Goal: Transaction & Acquisition: Book appointment/travel/reservation

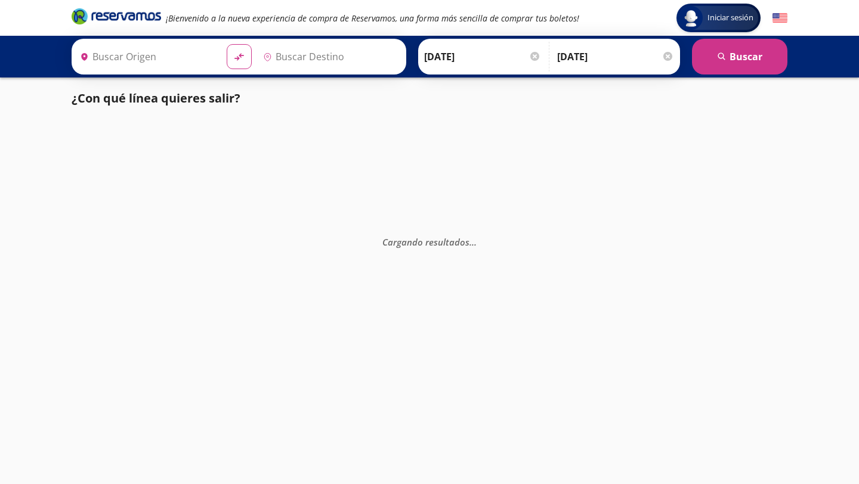
type input "[DATE][GEOGRAPHIC_DATA][PERSON_NAME], [GEOGRAPHIC_DATA]"
type input "[GEOGRAPHIC_DATA], [GEOGRAPHIC_DATA]"
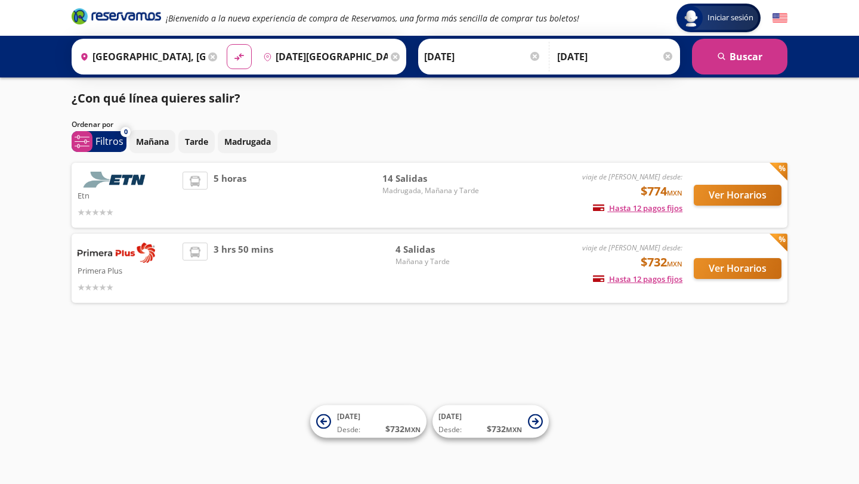
click at [141, 253] on img at bounding box center [117, 253] width 78 height 20
click at [747, 281] on div "Ver Horarios" at bounding box center [731, 268] width 99 height 51
click at [741, 267] on button "Ver Horarios" at bounding box center [737, 268] width 88 height 21
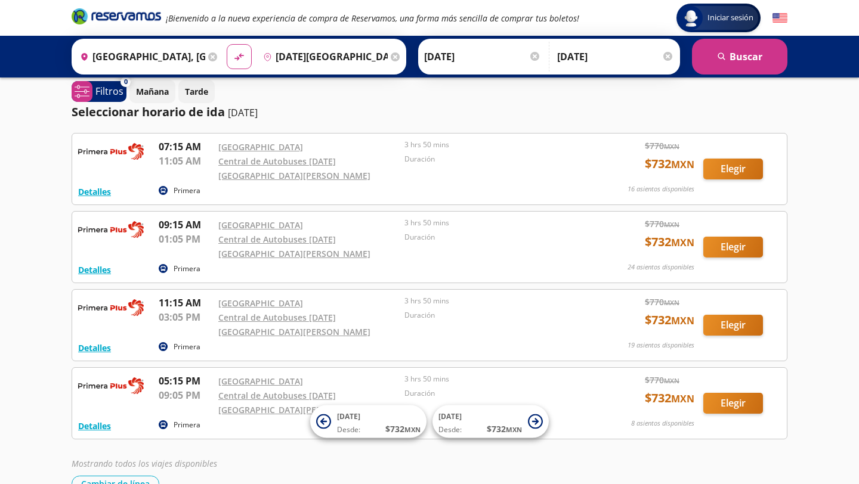
scroll to position [5, 0]
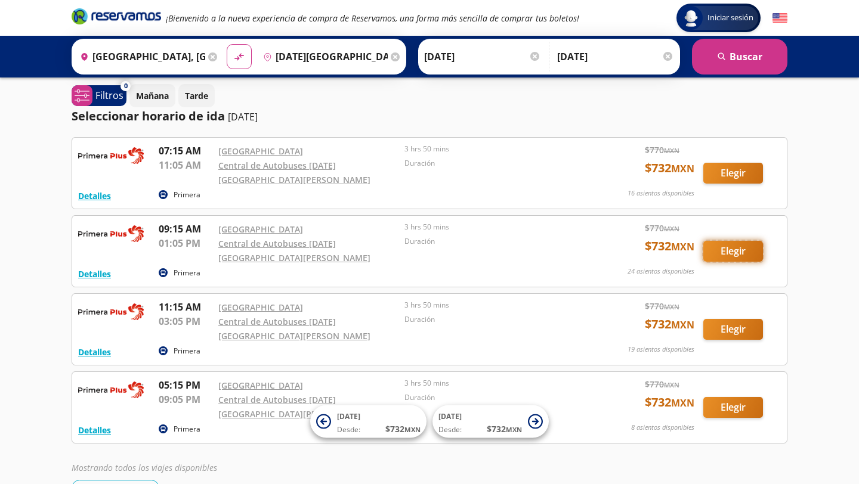
click at [747, 242] on button "Elegir" at bounding box center [733, 251] width 60 height 21
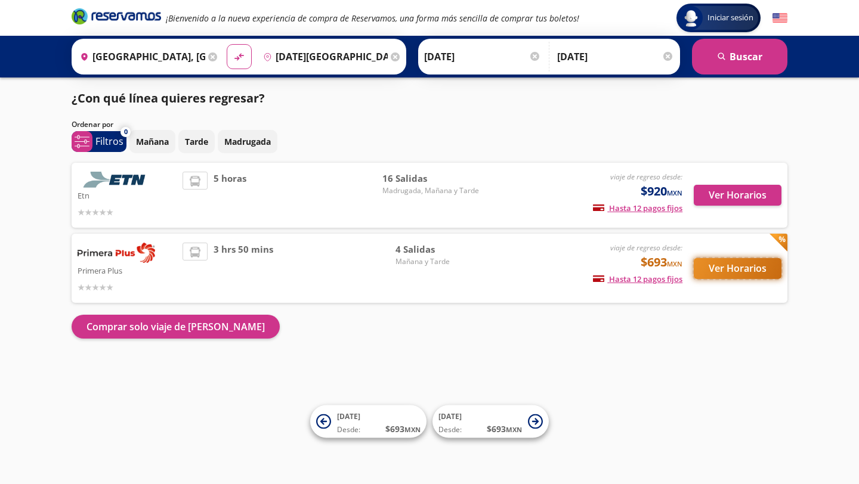
click at [726, 271] on button "Ver Horarios" at bounding box center [737, 268] width 88 height 21
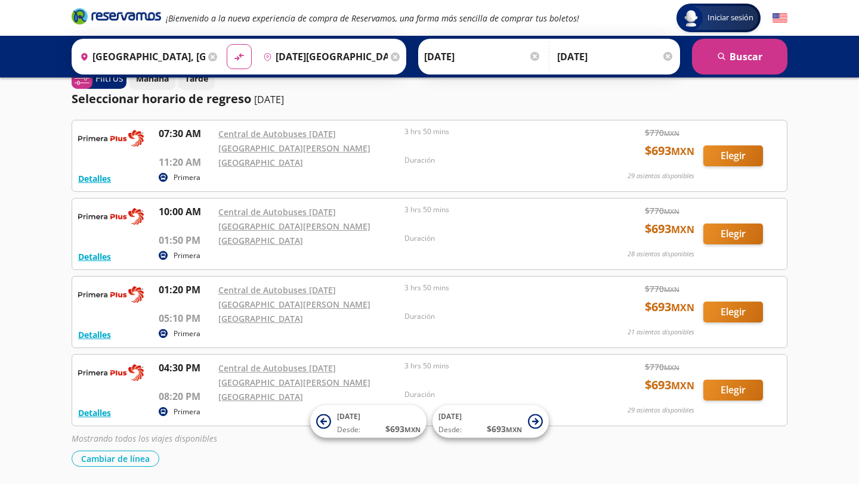
scroll to position [107, 0]
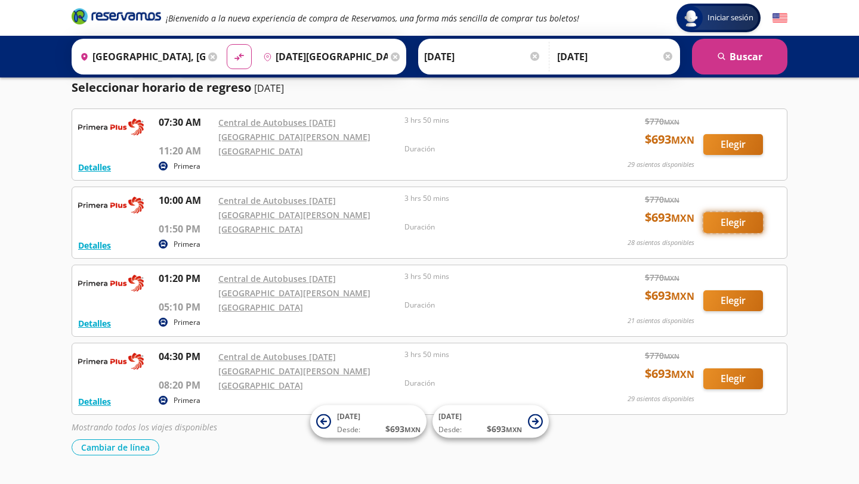
click at [716, 215] on button "Elegir" at bounding box center [733, 222] width 60 height 21
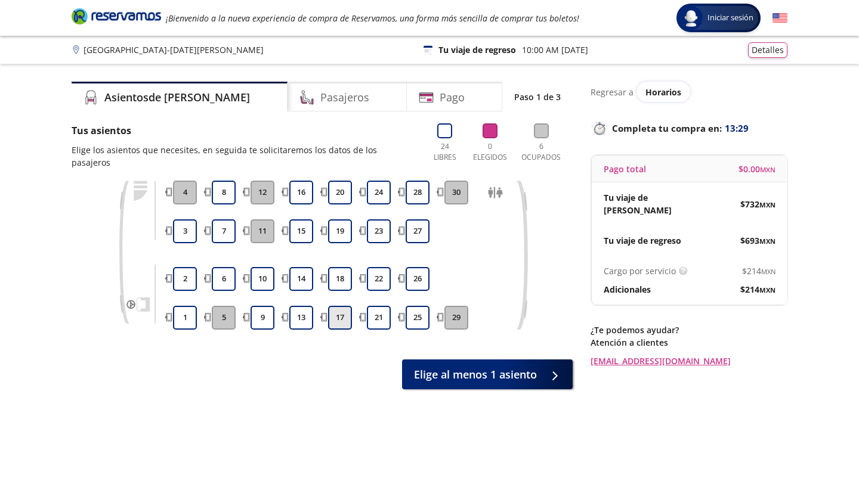
click at [342, 306] on button "17" at bounding box center [340, 318] width 24 height 24
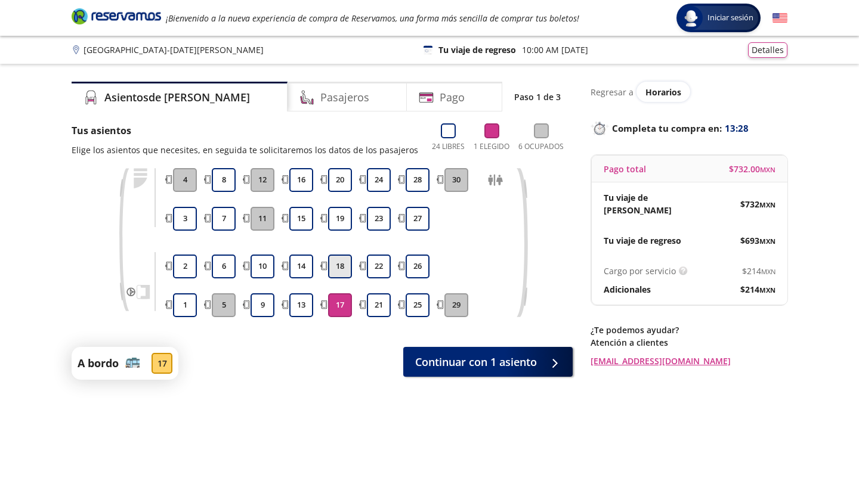
click at [336, 264] on button "18" at bounding box center [340, 267] width 24 height 24
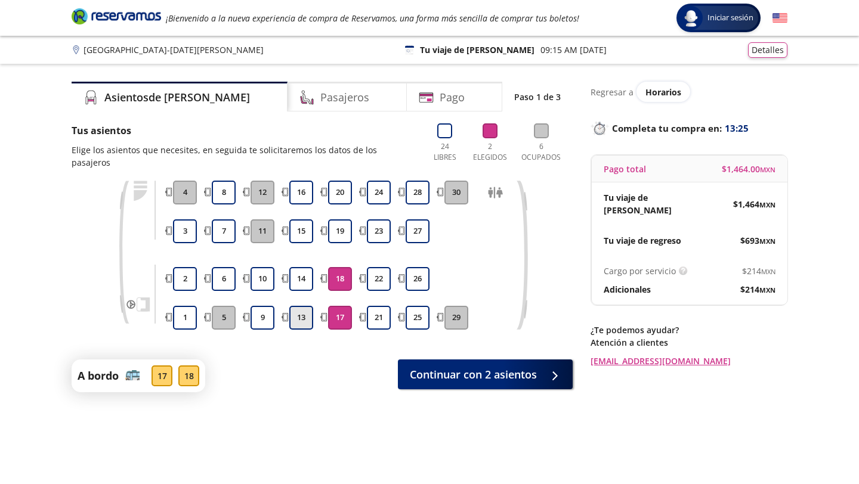
click at [308, 308] on button "13" at bounding box center [301, 318] width 24 height 24
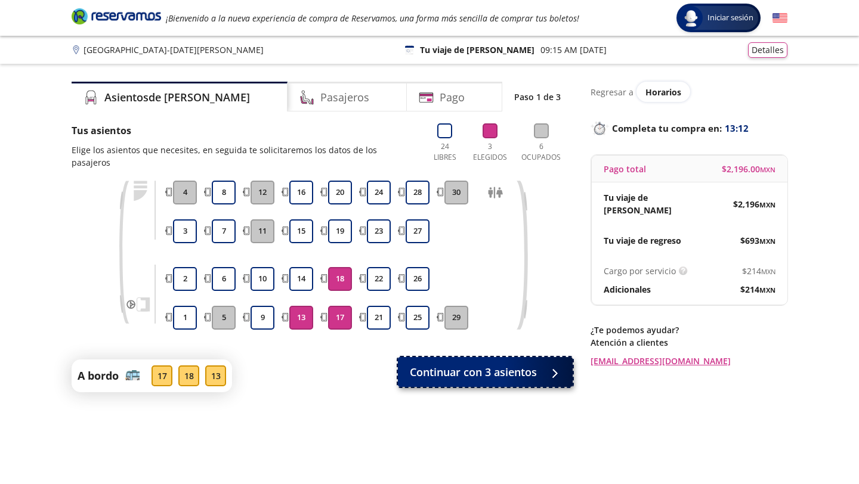
click at [501, 364] on span "Continuar con 3 asientos" at bounding box center [473, 372] width 127 height 16
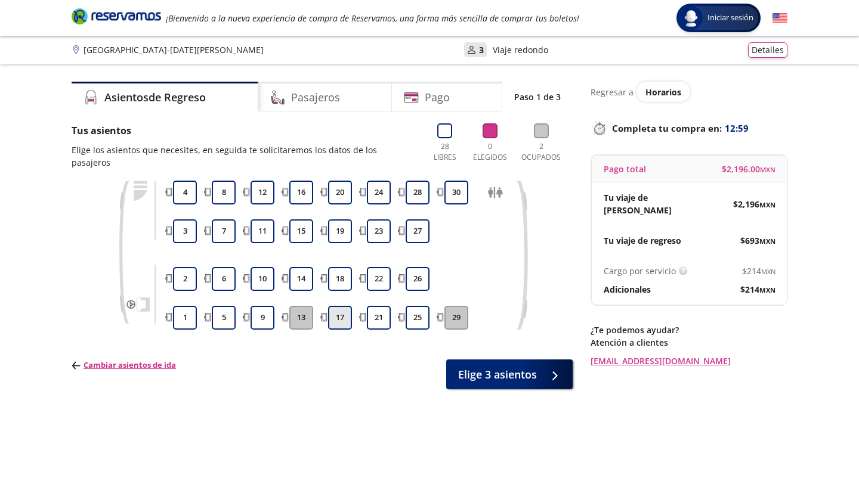
click at [348, 309] on button "17" at bounding box center [340, 318] width 24 height 24
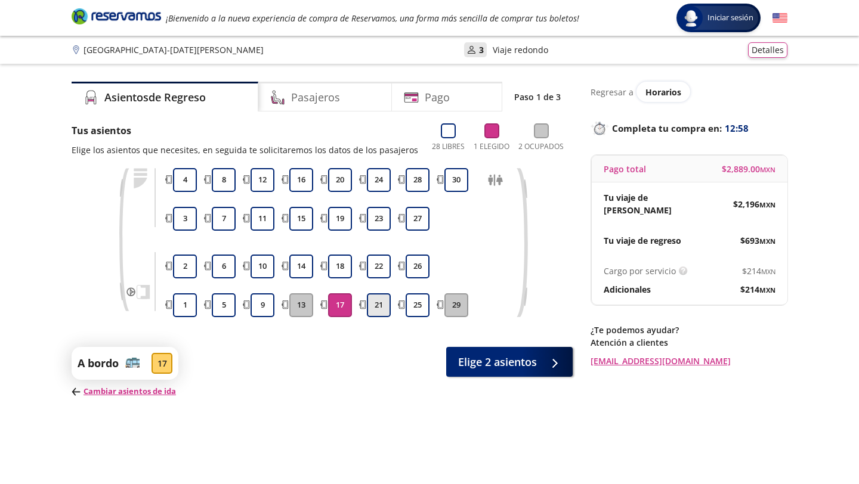
click at [384, 306] on button "21" at bounding box center [379, 305] width 24 height 24
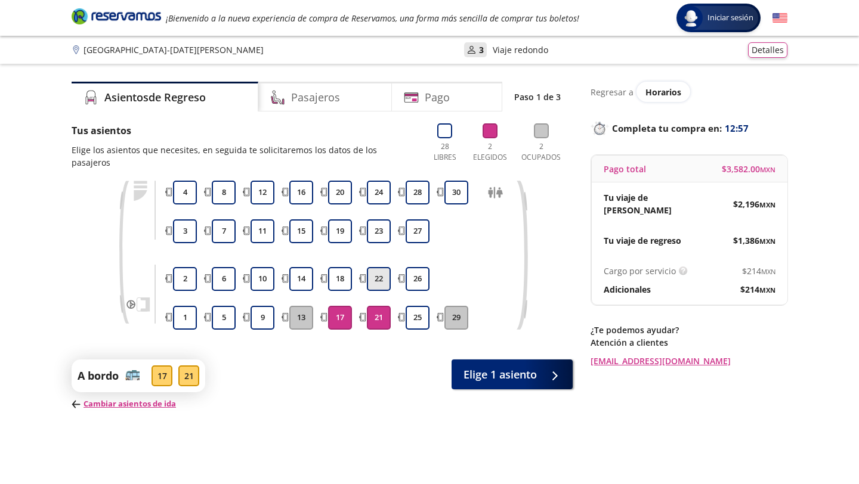
click at [376, 267] on button "22" at bounding box center [379, 279] width 24 height 24
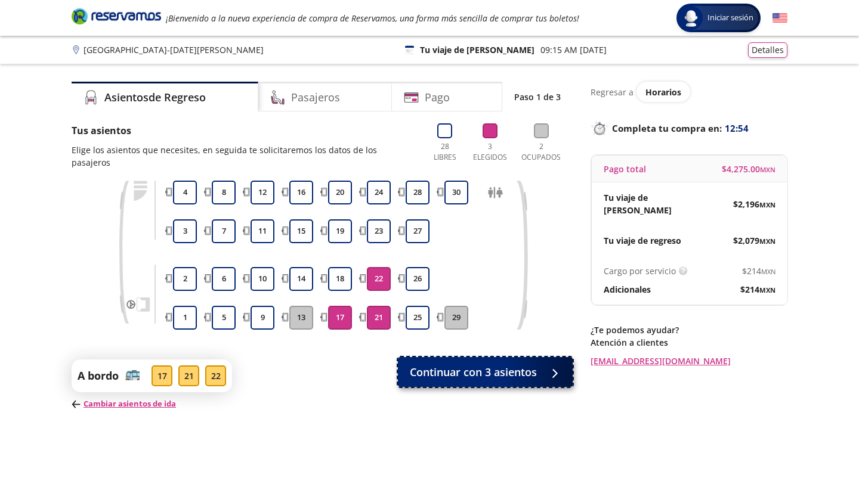
click at [496, 364] on span "Continuar con 3 asientos" at bounding box center [473, 372] width 127 height 16
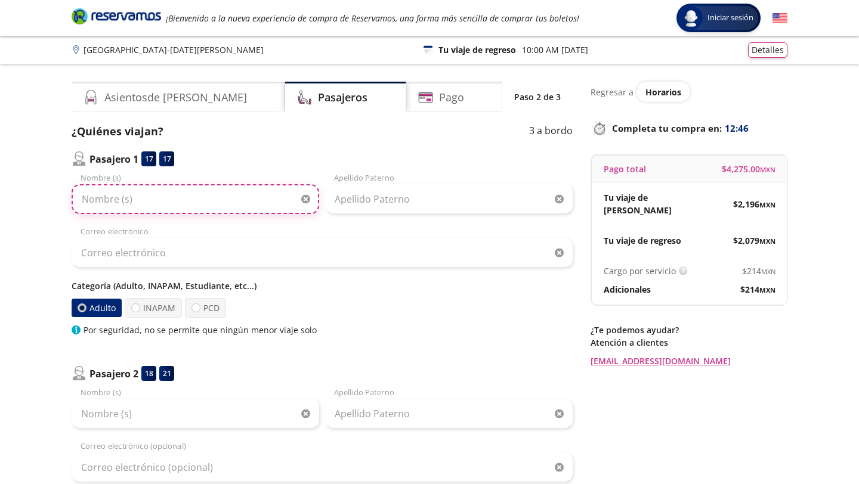
click at [163, 197] on input "Nombre (s)" at bounding box center [195, 199] width 247 height 30
type input "[PERSON_NAME]"
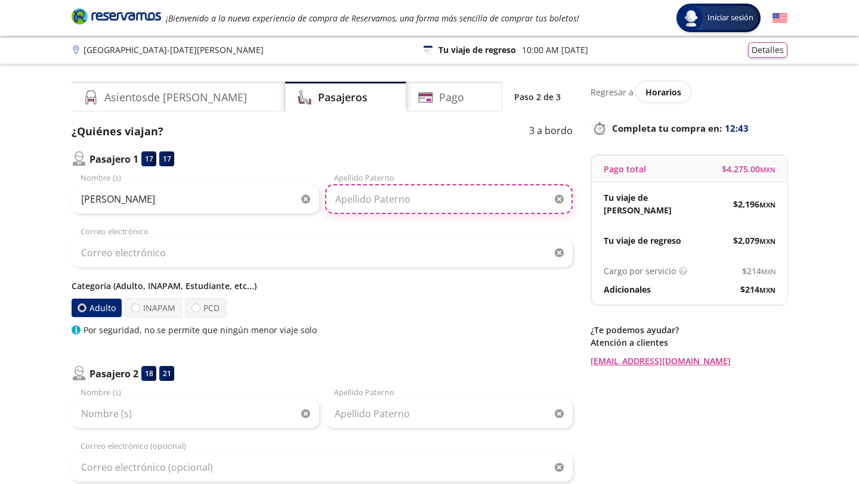
type input "Volosova"
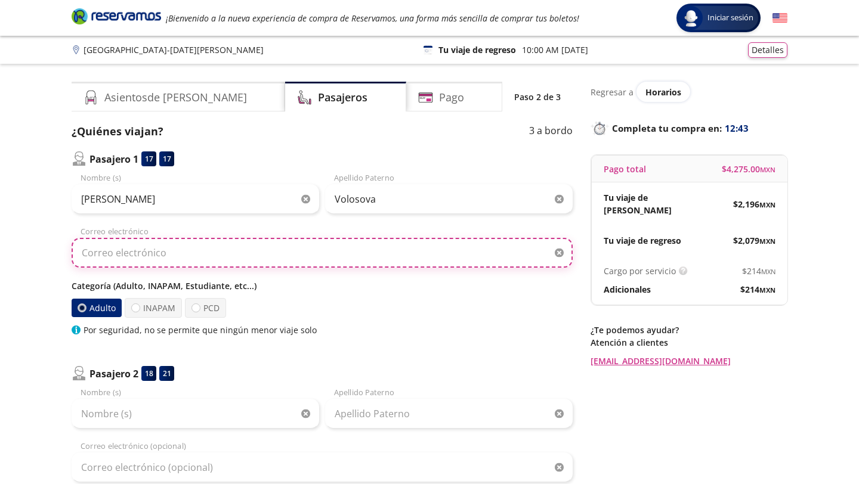
type input "[EMAIL_ADDRESS][DOMAIN_NAME]"
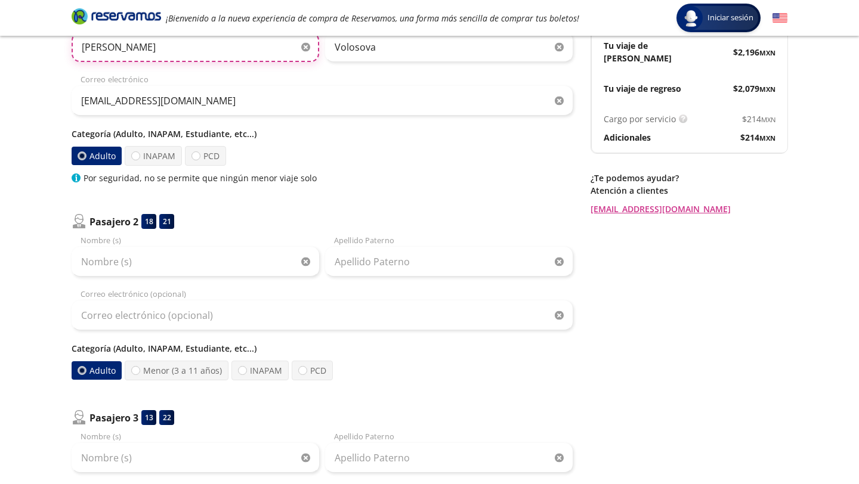
scroll to position [166, 0]
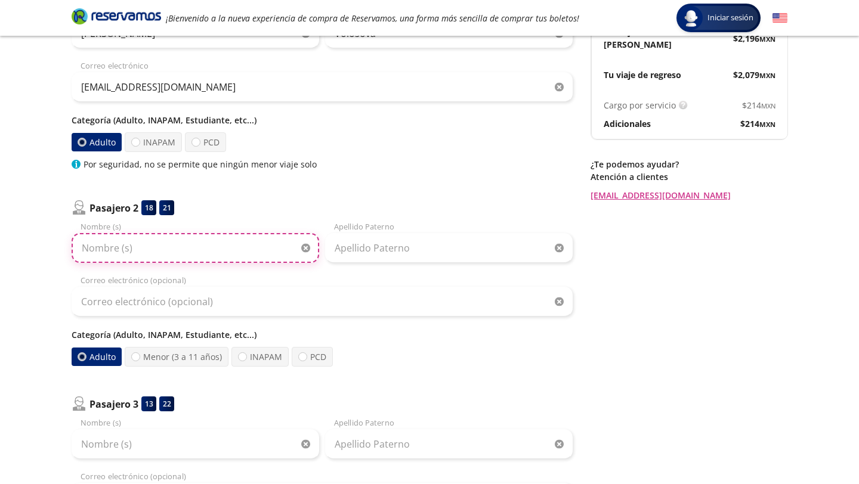
click at [181, 253] on input "Nombre (s)" at bounding box center [195, 248] width 247 height 30
type input "[PERSON_NAME]"
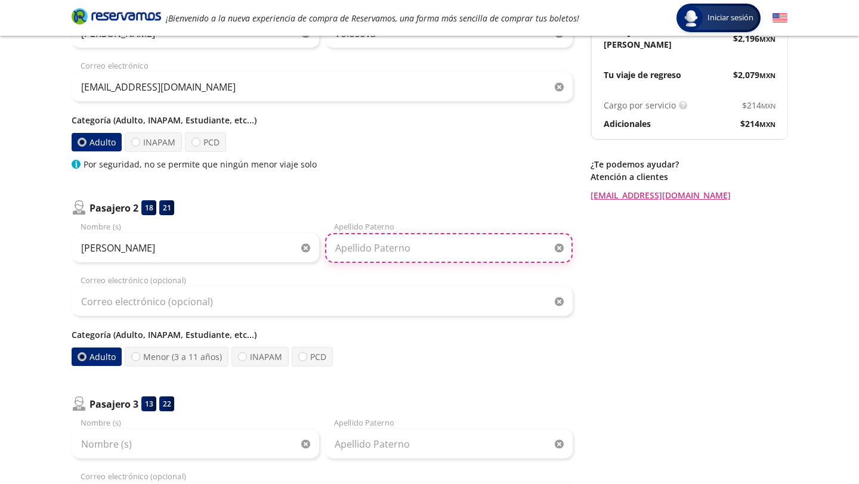
click at [416, 236] on input "Apellido Paterno" at bounding box center [448, 248] width 247 height 30
type input "[PERSON_NAME]"
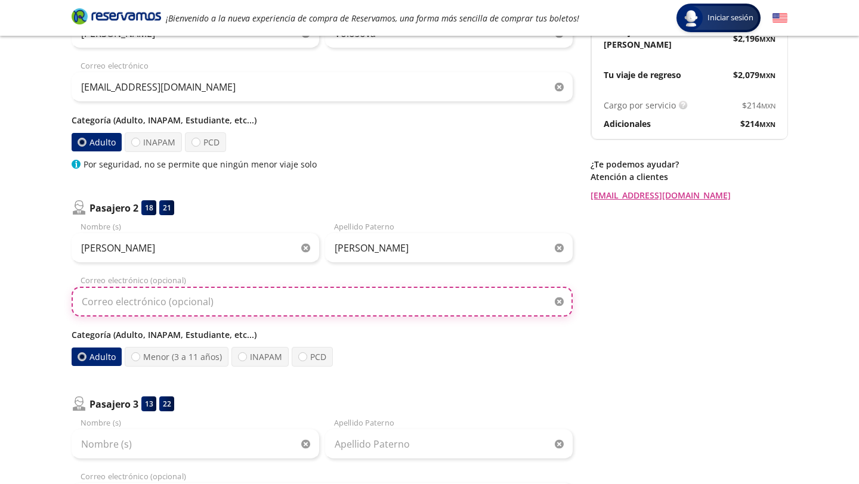
click at [347, 295] on input "Correo electrónico (opcional)" at bounding box center [322, 302] width 501 height 30
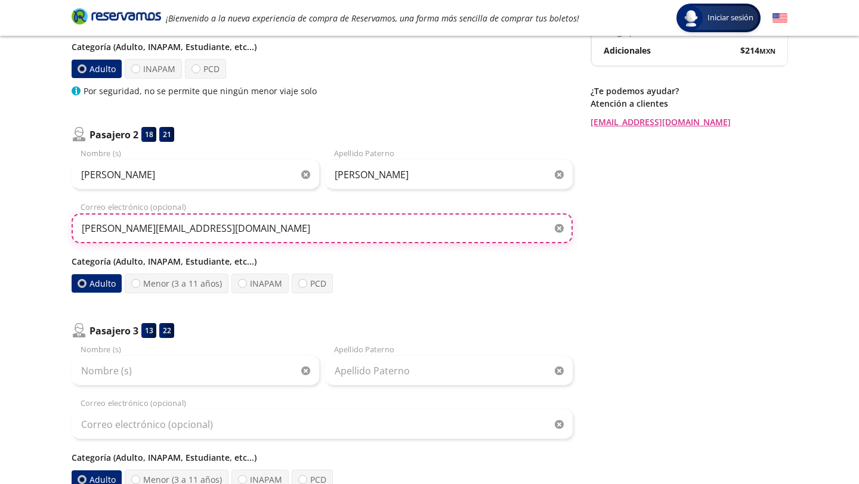
scroll to position [264, 0]
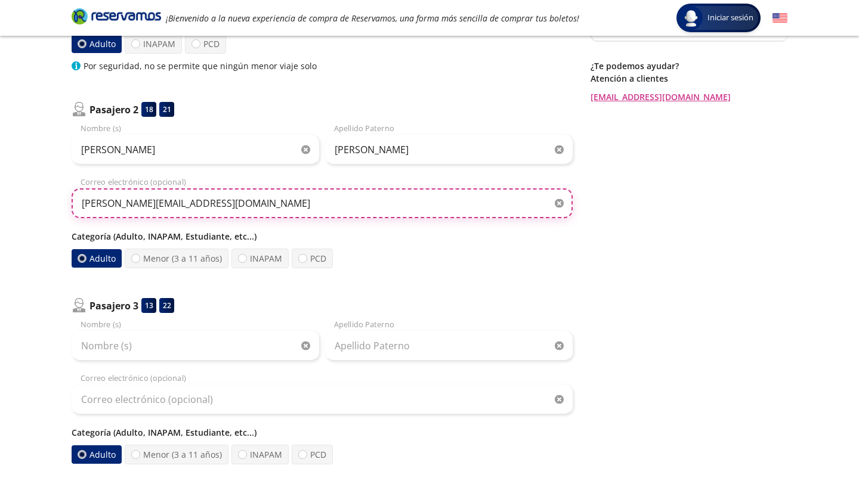
type input "[PERSON_NAME][EMAIL_ADDRESS][DOMAIN_NAME]"
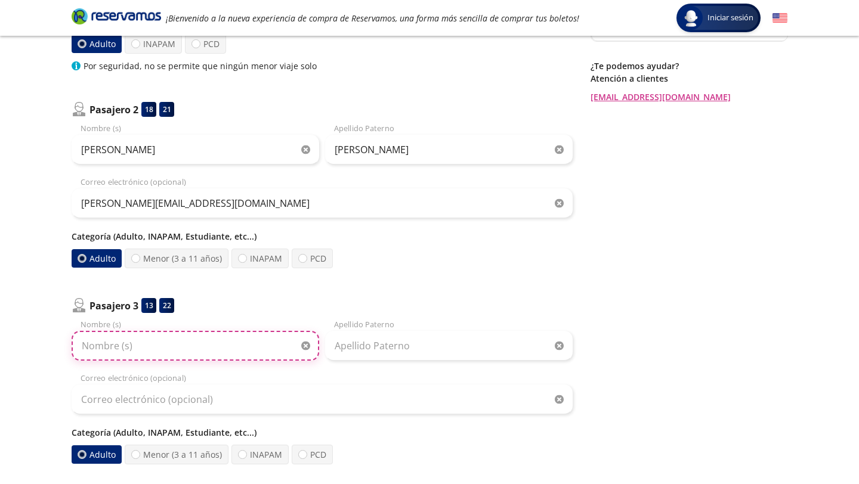
click at [188, 357] on input "Nombre (s)" at bounding box center [195, 346] width 247 height 30
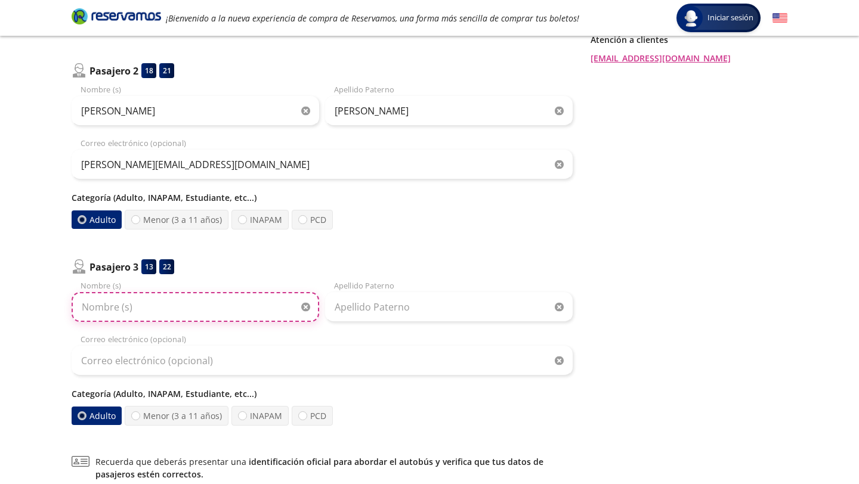
scroll to position [317, 0]
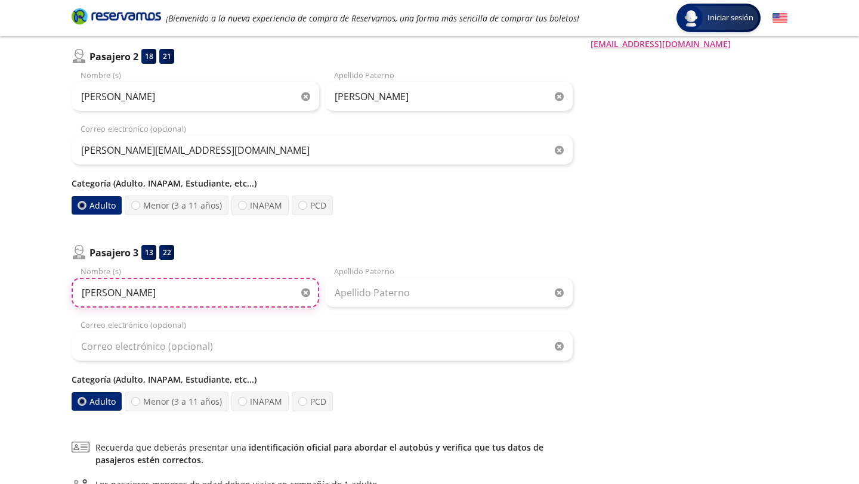
type input "[PERSON_NAME]"
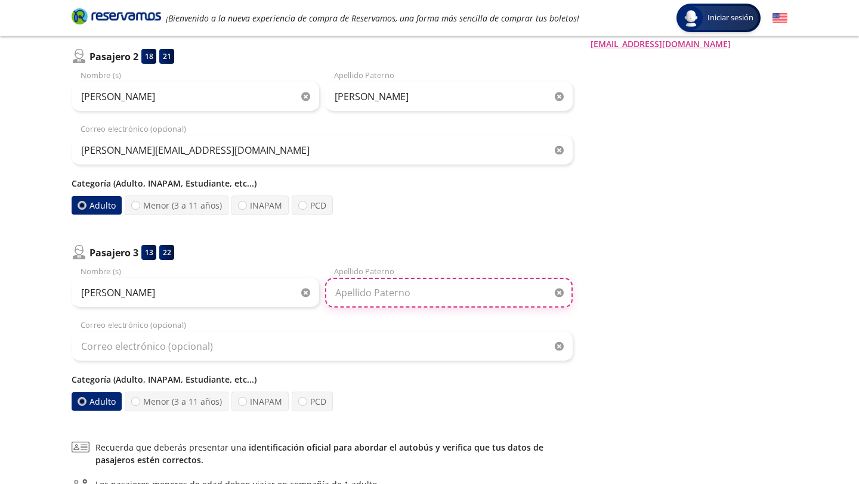
click at [358, 295] on input "Apellido Paterno" at bounding box center [448, 293] width 247 height 30
type input "[PERSON_NAME]"
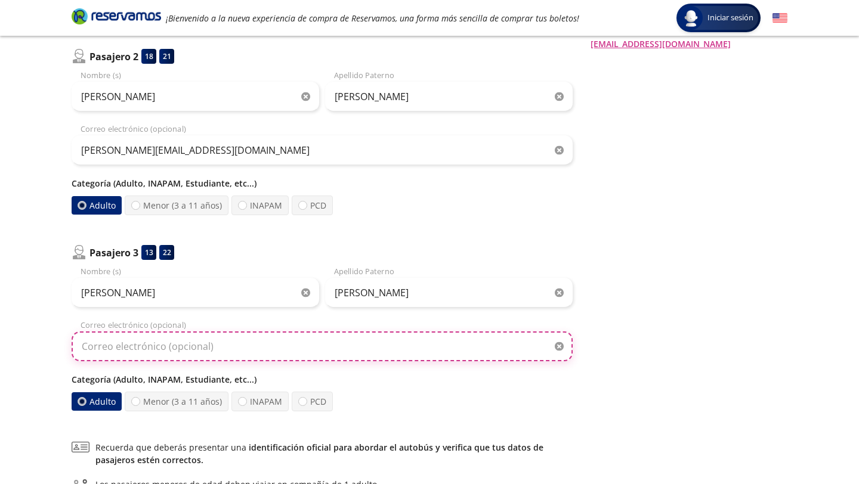
click at [310, 348] on input "Correo electrónico (opcional)" at bounding box center [322, 347] width 501 height 30
click at [194, 353] on input "Correo electrónico (opcional)" at bounding box center [322, 347] width 501 height 30
paste input ".[EMAIL_ADDRESS][DOMAIN_NAME]"
type input ".[EMAIL_ADDRESS][DOMAIN_NAME]"
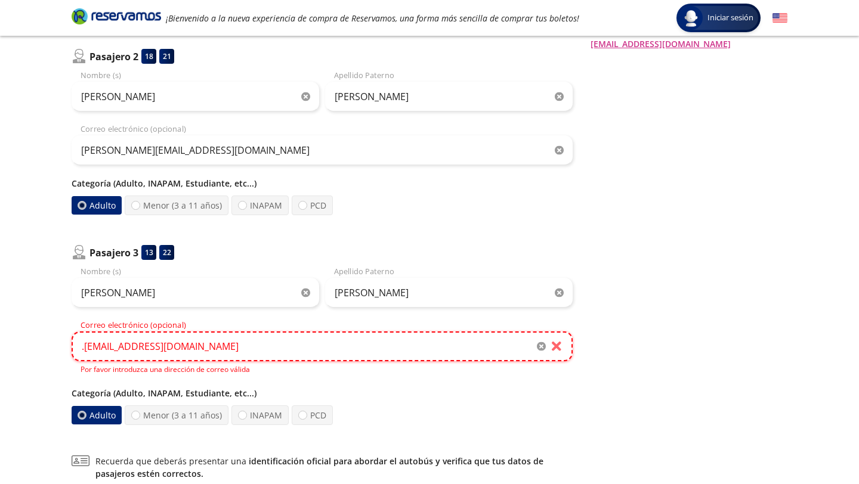
drag, startPoint x: 194, startPoint y: 353, endPoint x: 11, endPoint y: 353, distance: 183.1
click at [11, 353] on div "Group 9 Created with Sketch. Datos para la compra Ciudad de México - [DATE][GEO…" at bounding box center [429, 162] width 859 height 959
drag, startPoint x: 173, startPoint y: 351, endPoint x: 59, endPoint y: 345, distance: 114.0
click at [59, 345] on div "Group 9 Created with Sketch. Datos para la compra Ciudad de México - [DATE][GEO…" at bounding box center [429, 162] width 859 height 959
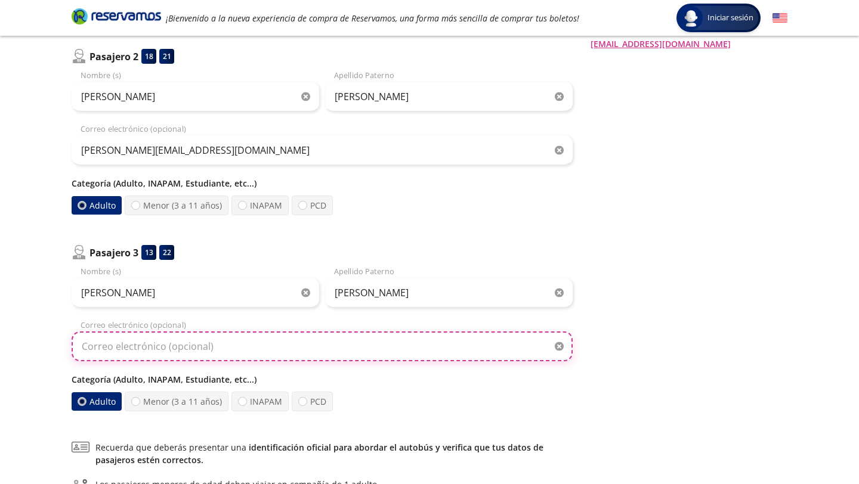
paste input ".[EMAIL_ADDRESS][DOMAIN_NAME]"
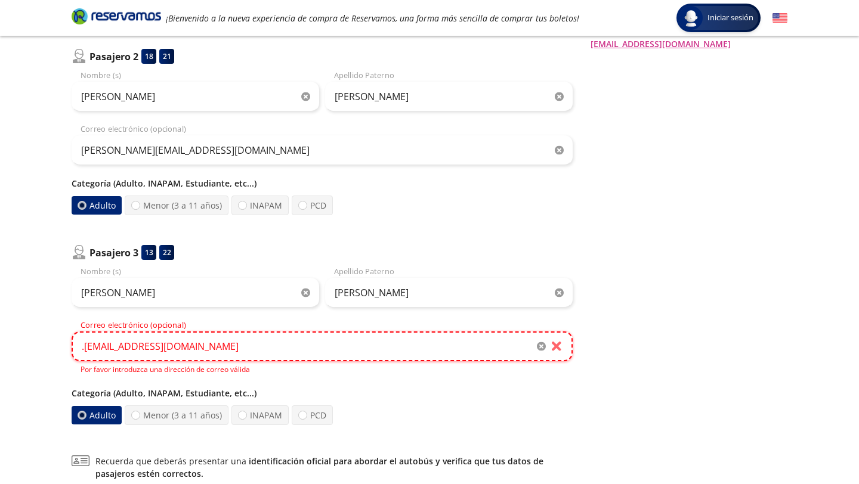
click at [82, 349] on input ".[EMAIL_ADDRESS][DOMAIN_NAME]" at bounding box center [322, 347] width 501 height 30
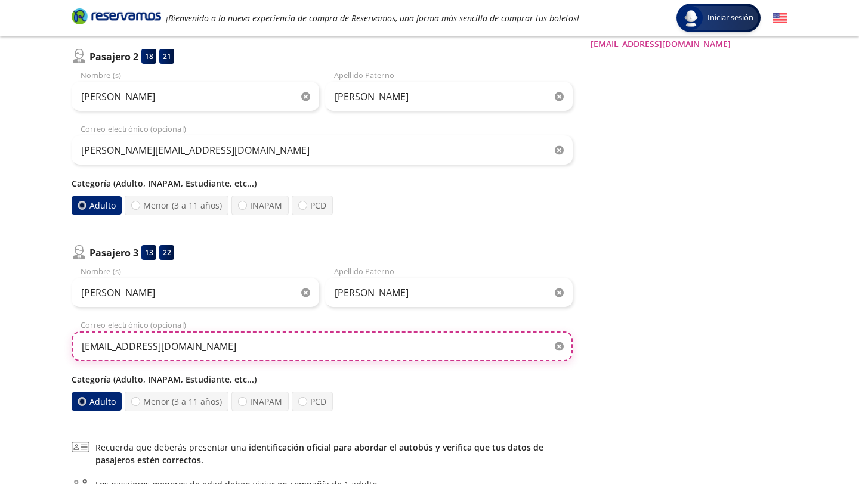
type input "[EMAIL_ADDRESS][DOMAIN_NAME]"
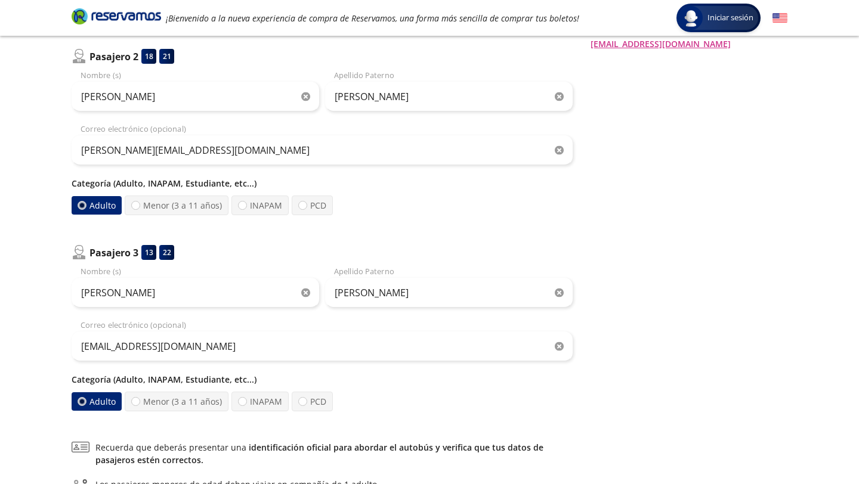
click at [678, 305] on div "Regresar a Horarios Completa tu compra en : 11:46 Pago total $ 4,275.00 MXN Tu …" at bounding box center [688, 157] width 197 height 786
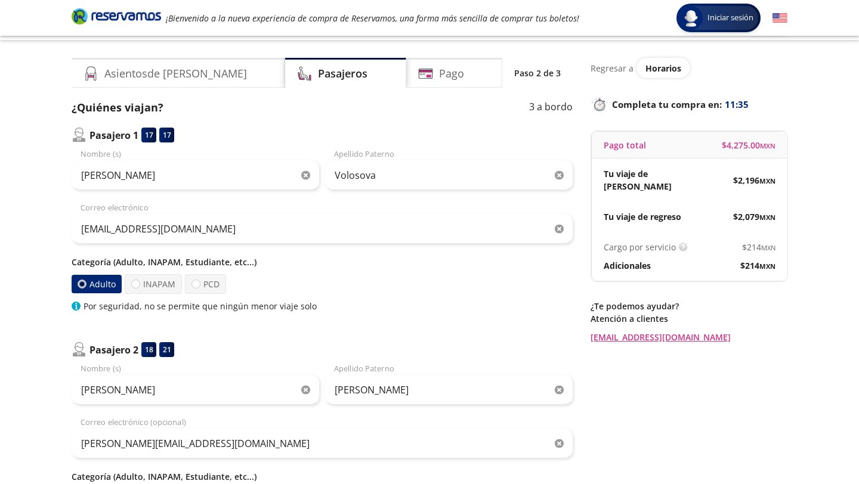
scroll to position [461, 0]
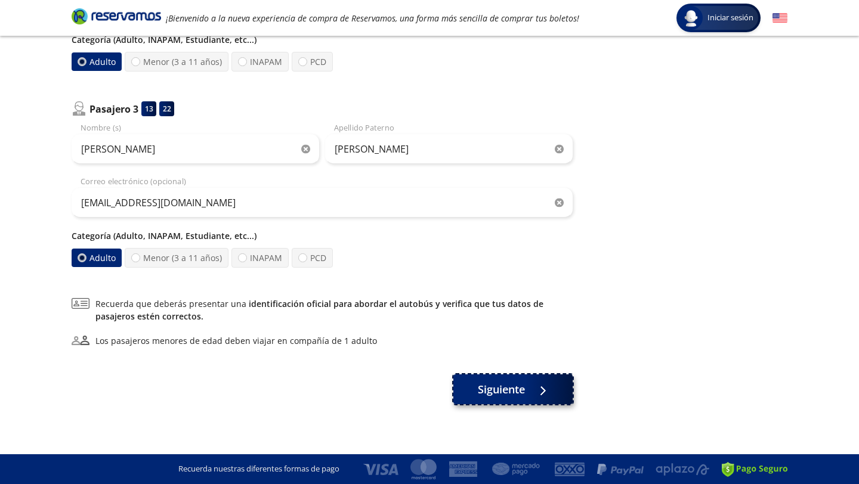
click at [513, 380] on button "Siguiente" at bounding box center [512, 389] width 119 height 30
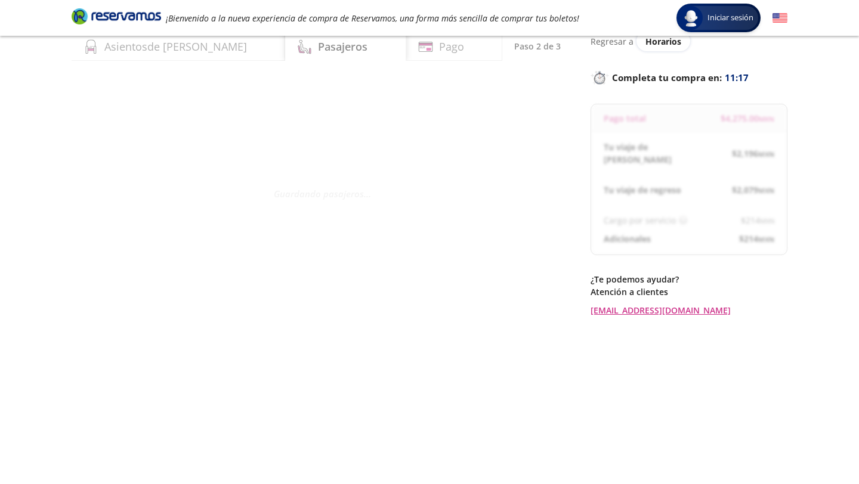
scroll to position [0, 0]
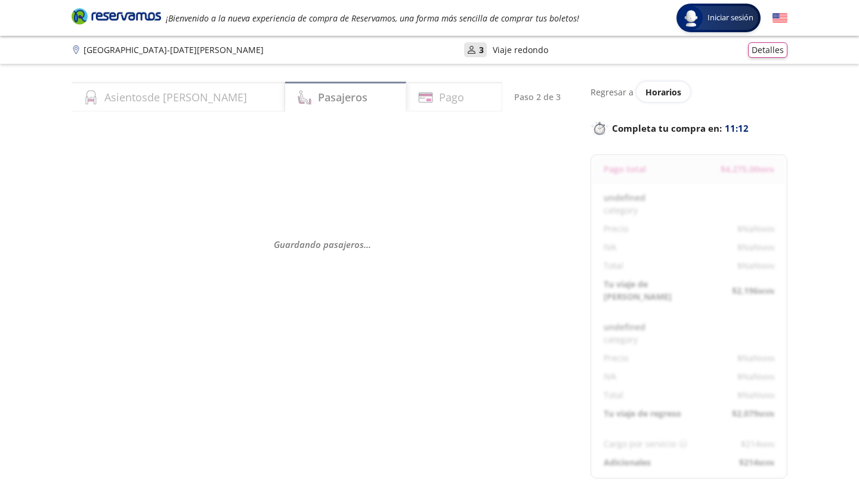
select select "MX"
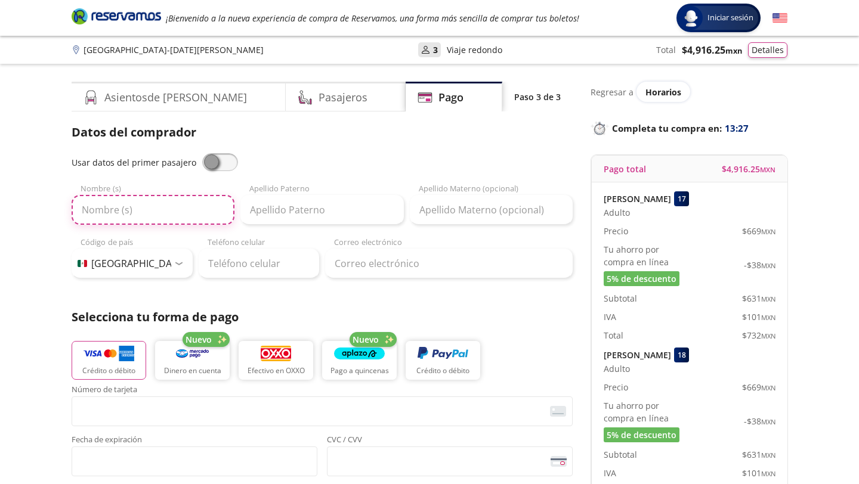
click at [174, 211] on input "Nombre (s)" at bounding box center [153, 210] width 163 height 30
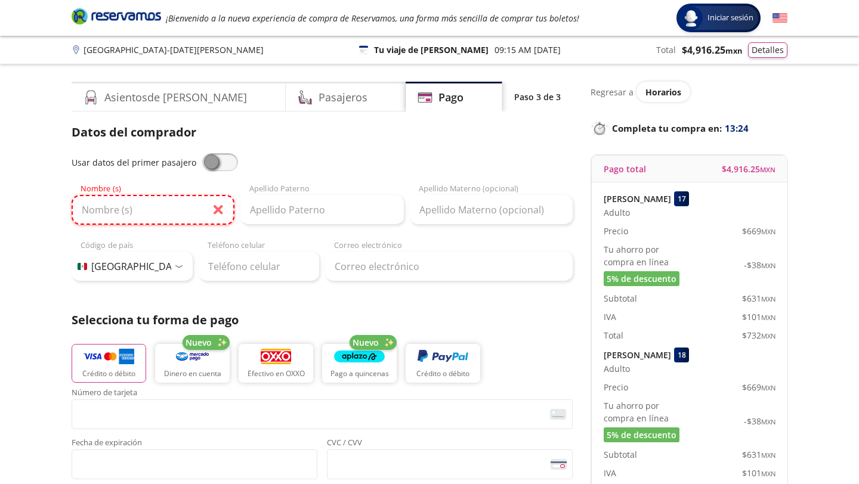
type input "Ximena"
type input "[PERSON_NAME]"
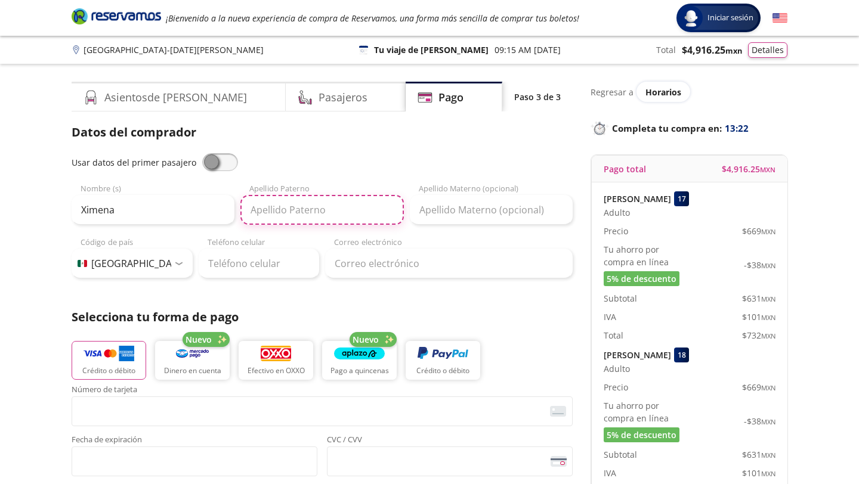
click at [312, 205] on input "Apellido Paterno" at bounding box center [321, 210] width 163 height 30
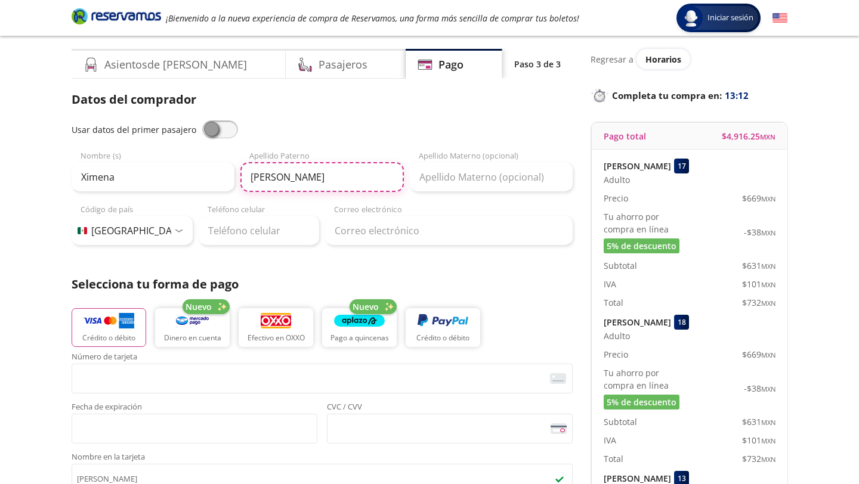
type input "[PERSON_NAME]"
click at [213, 124] on span at bounding box center [220, 129] width 36 height 18
click at [202, 120] on input "checkbox" at bounding box center [202, 120] width 0 height 0
type input "[PERSON_NAME]"
type input "Volosova"
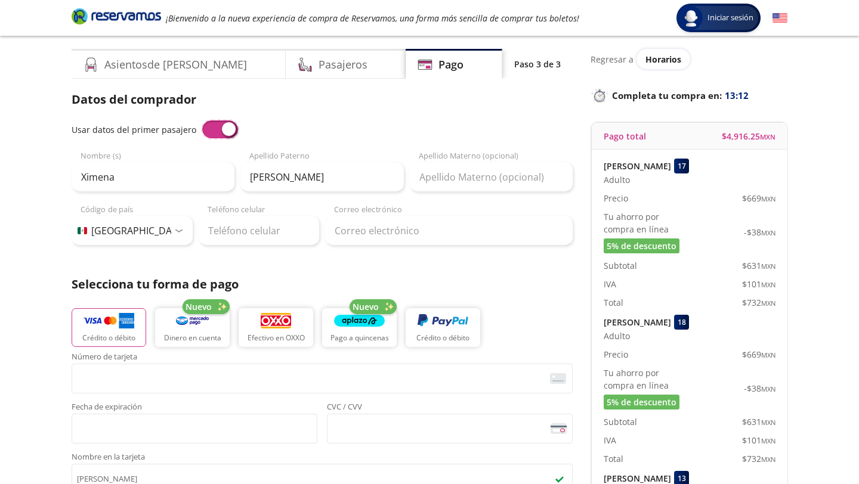
type input "[EMAIL_ADDRESS][DOMAIN_NAME]"
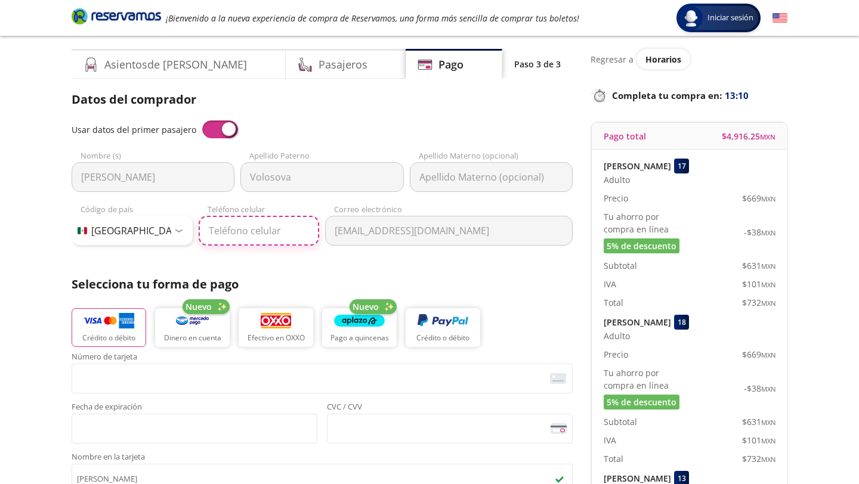
click at [243, 227] on input "Teléfono celular" at bounding box center [259, 231] width 121 height 30
type input "55 5944 7162"
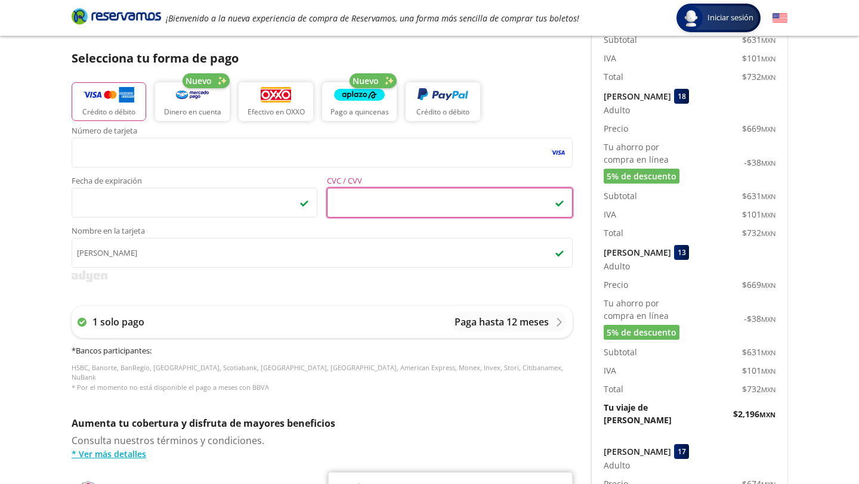
scroll to position [0, 0]
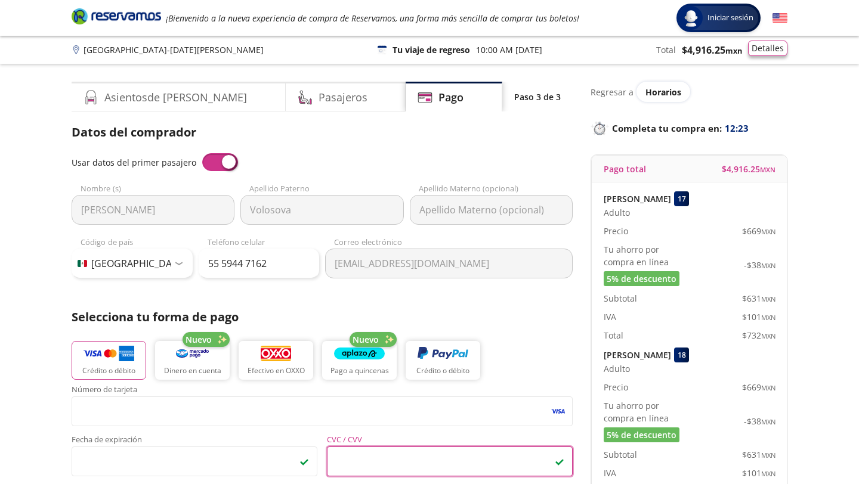
click at [779, 55] on div "Total $ 4,916.25 MXN Detalles" at bounding box center [721, 50] width 131 height 16
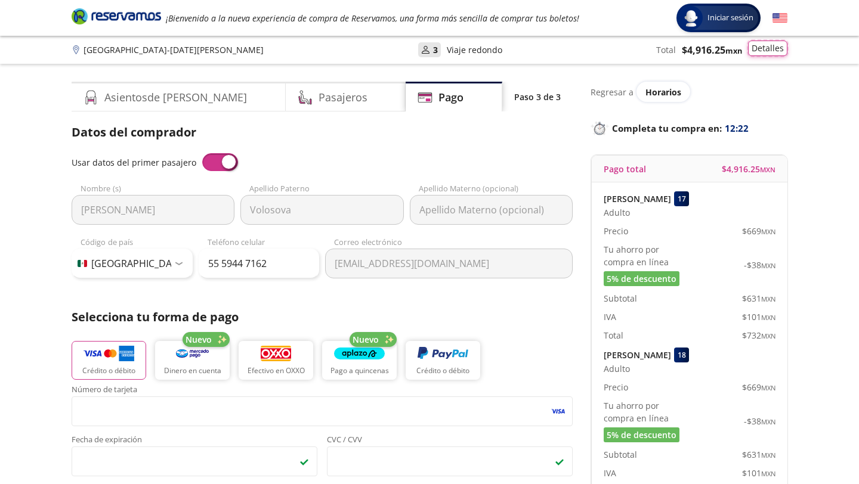
click at [772, 51] on button "Detalles" at bounding box center [767, 49] width 39 height 16
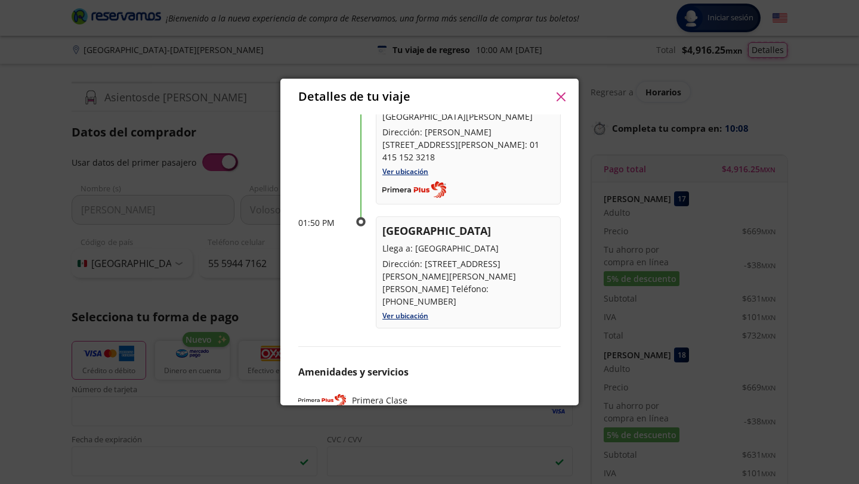
scroll to position [609, 0]
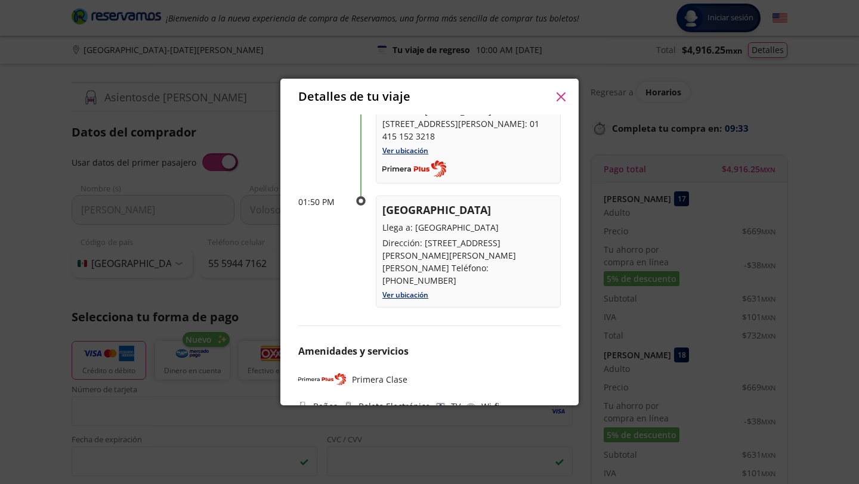
click at [558, 94] on icon "button" at bounding box center [560, 96] width 9 height 9
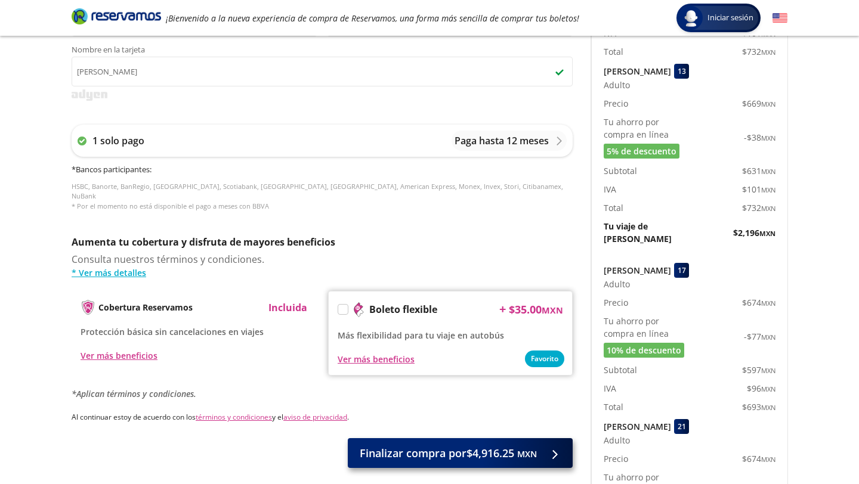
scroll to position [534, 0]
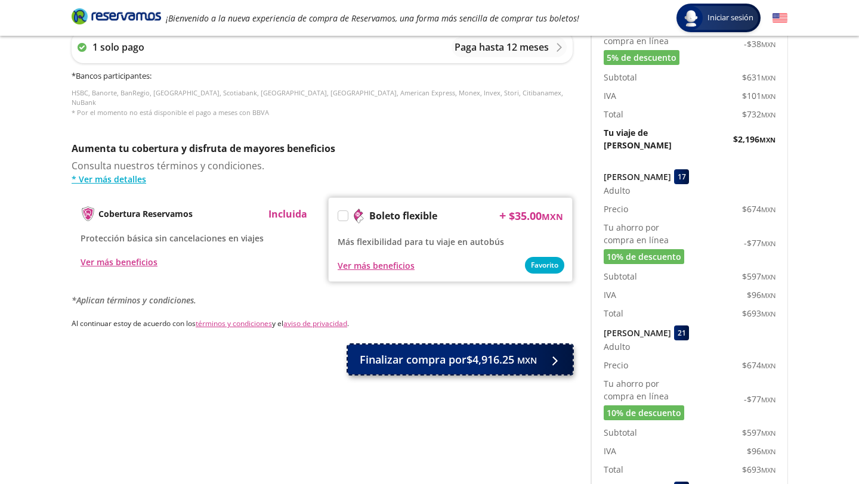
click at [454, 355] on span "Finalizar compra por $4,916.25 MXN" at bounding box center [448, 360] width 177 height 16
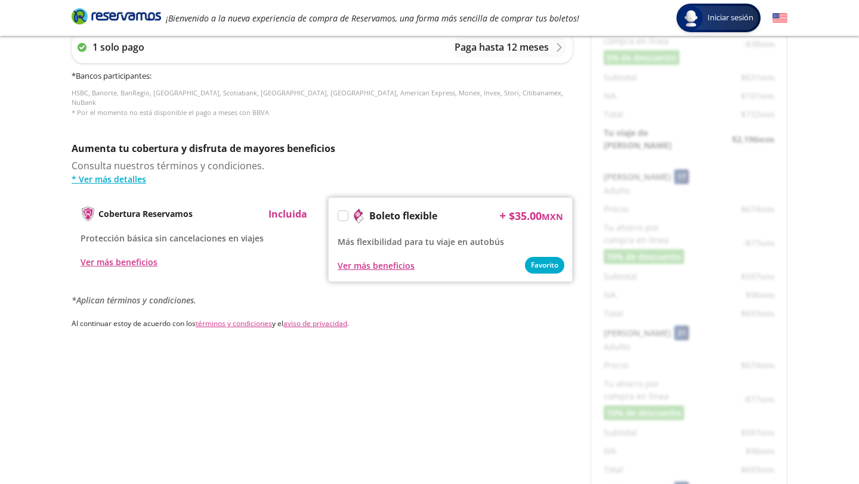
scroll to position [0, 0]
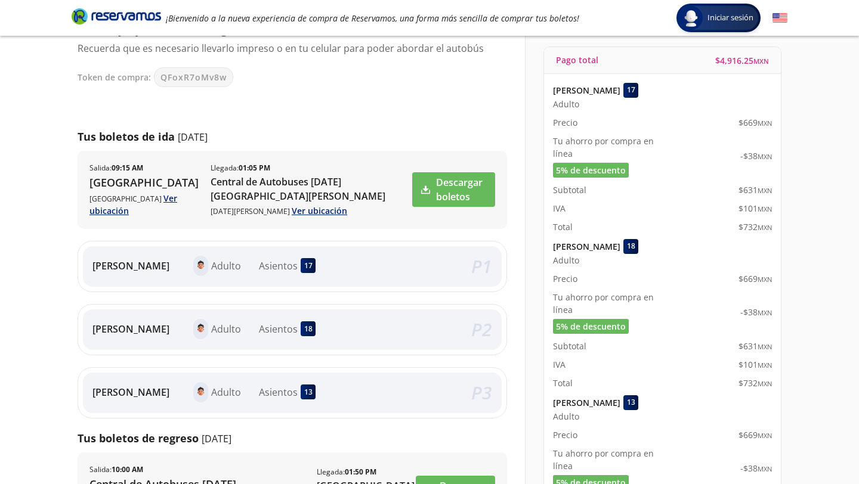
scroll to position [116, 0]
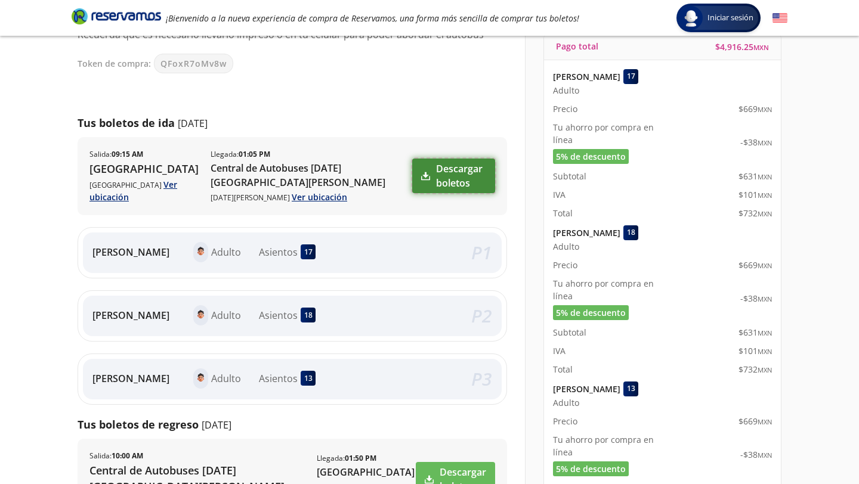
click at [456, 172] on link "Descargar boletos" at bounding box center [453, 176] width 83 height 35
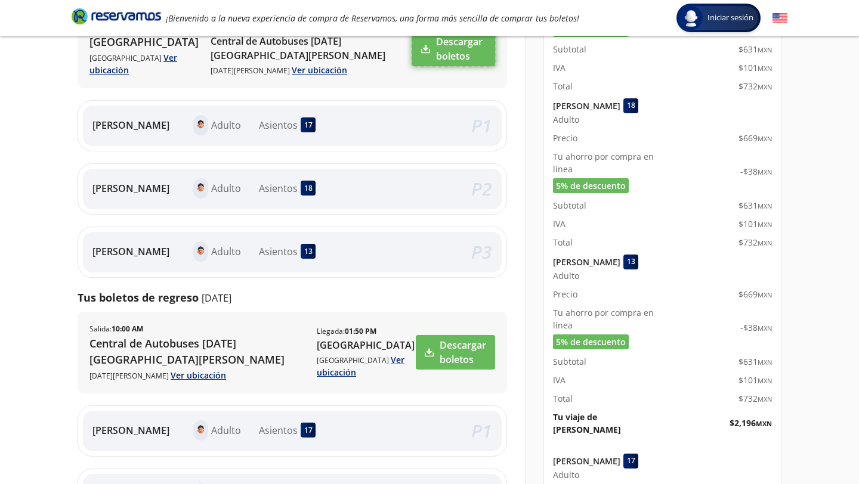
scroll to position [374, 0]
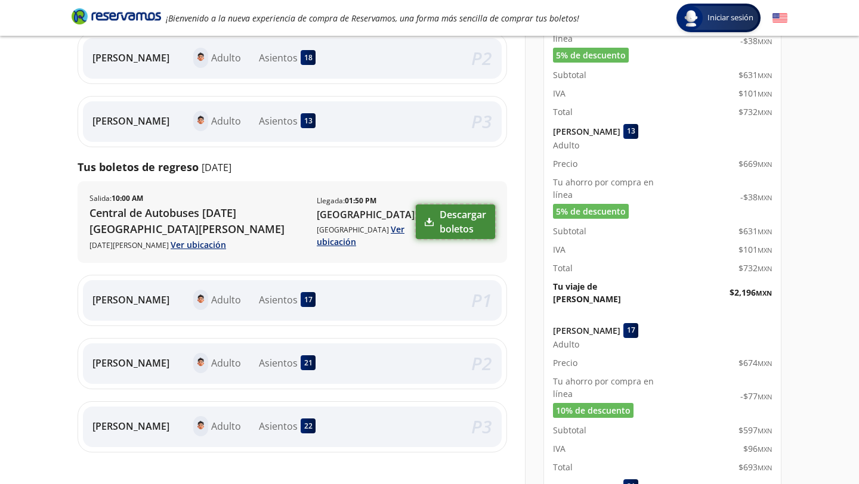
click at [439, 209] on link "Descargar boletos" at bounding box center [455, 222] width 79 height 35
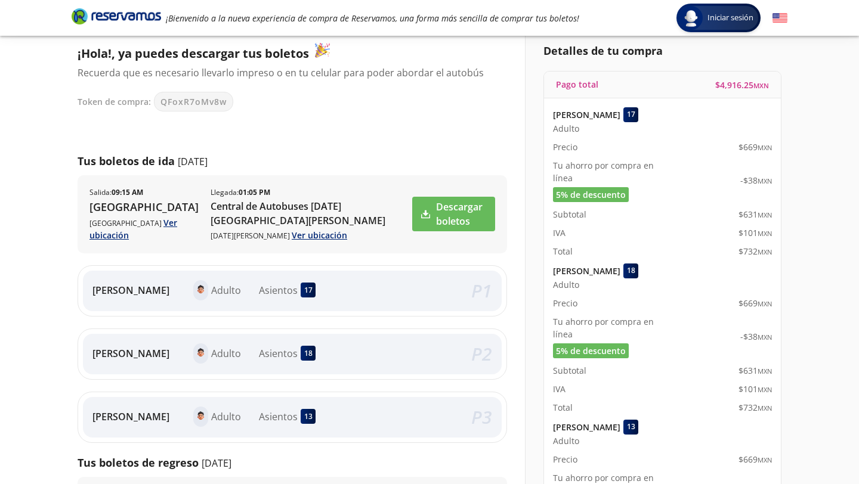
scroll to position [106, 0]
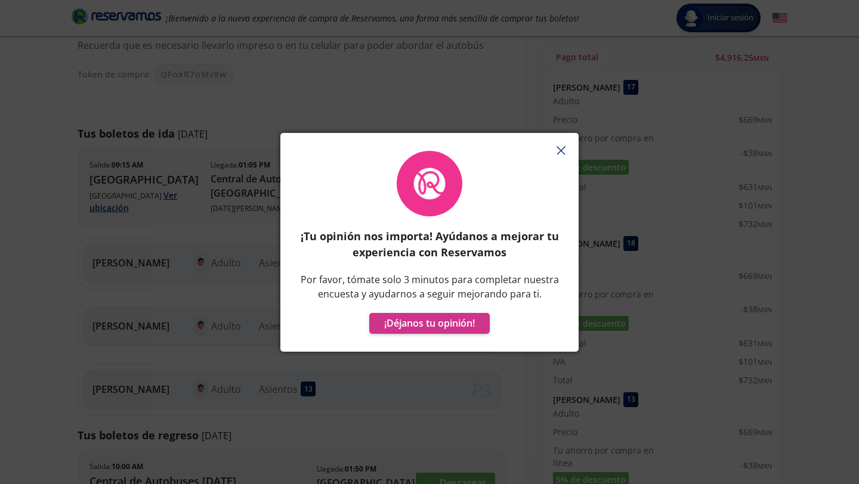
click at [565, 153] on button "button" at bounding box center [561, 151] width 18 height 18
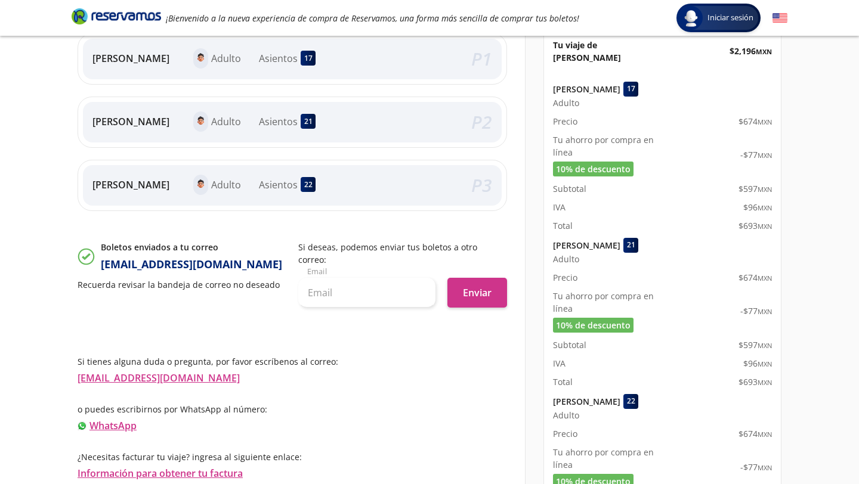
scroll to position [665, 0]
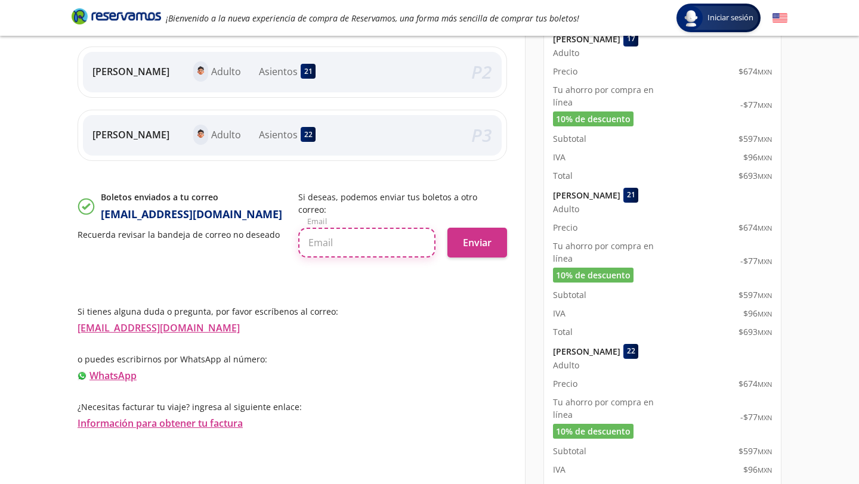
click at [333, 236] on input "text" at bounding box center [366, 243] width 137 height 30
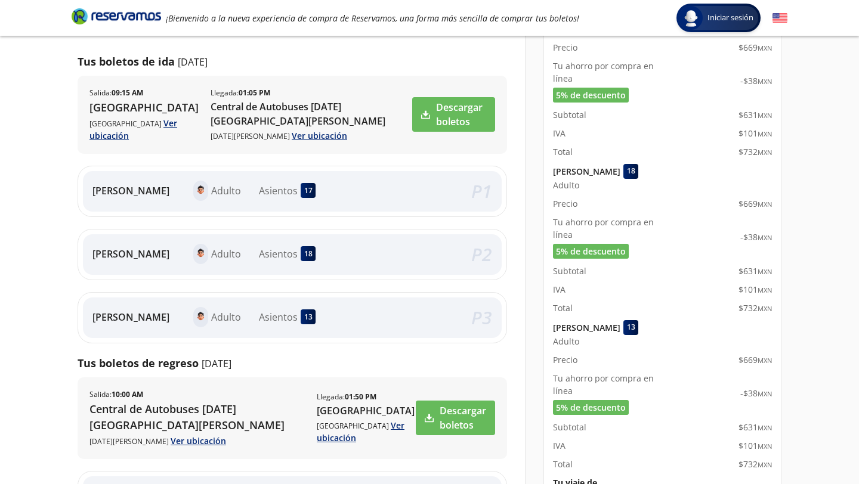
scroll to position [0, 0]
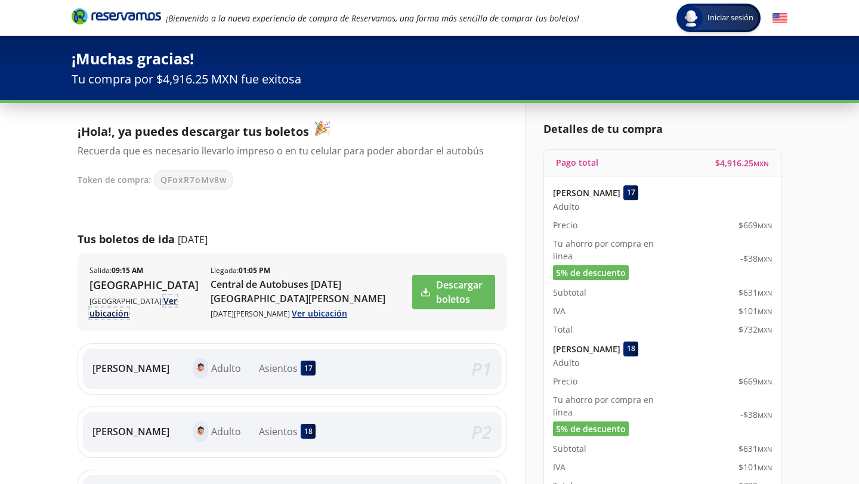
click at [156, 302] on link "Ver ubicación" at bounding box center [133, 307] width 88 height 24
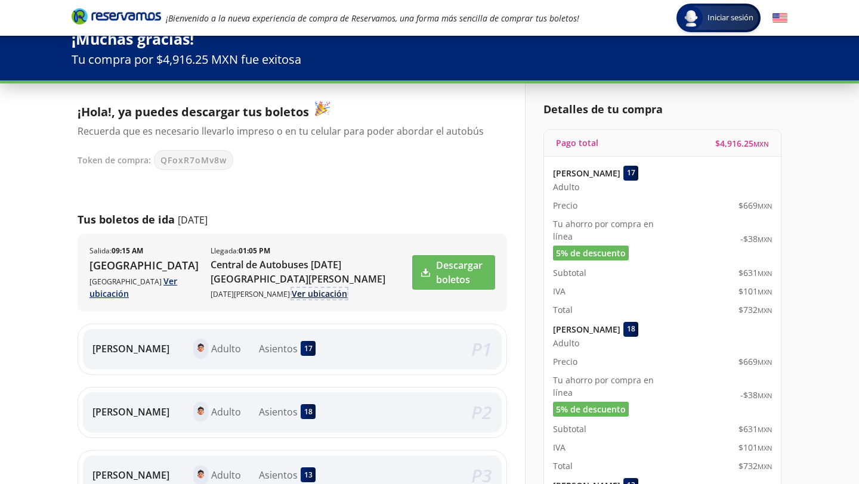
click at [305, 293] on link "Ver ubicación" at bounding box center [319, 293] width 55 height 11
drag, startPoint x: 239, startPoint y: 280, endPoint x: 187, endPoint y: 270, distance: 52.9
click at [187, 270] on div "[GEOGRAPHIC_DATA] : 09:15 AM [GEOGRAPHIC_DATA] Ver ubicación Llegada : 01:05 PM…" at bounding box center [249, 273] width 321 height 54
click at [210, 264] on p "Central de Autobuses [DATE][GEOGRAPHIC_DATA][PERSON_NAME]" at bounding box center [310, 272] width 200 height 29
drag, startPoint x: 206, startPoint y: 264, endPoint x: 243, endPoint y: 279, distance: 40.6
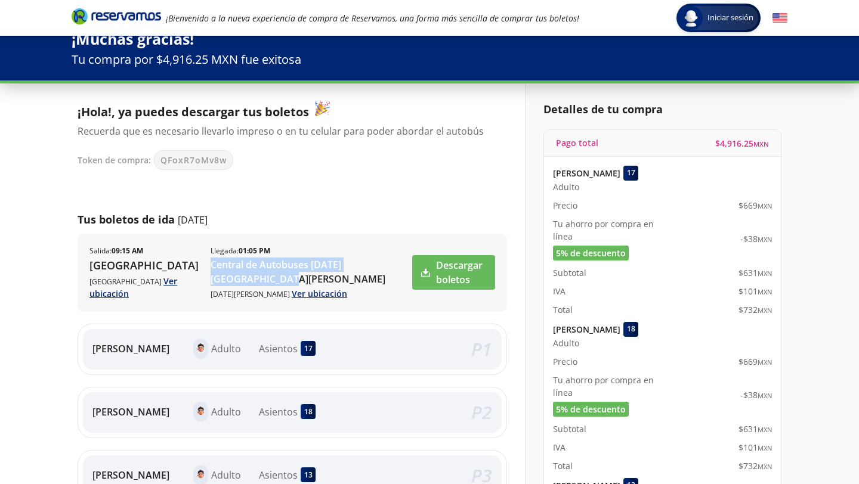
click at [243, 279] on p "Central de Autobuses [DATE][GEOGRAPHIC_DATA][PERSON_NAME]" at bounding box center [310, 272] width 200 height 29
copy p "Central de Autobuses [DATE][GEOGRAPHIC_DATA][PERSON_NAME]"
click at [311, 292] on link "Ver ubicación" at bounding box center [319, 293] width 55 height 11
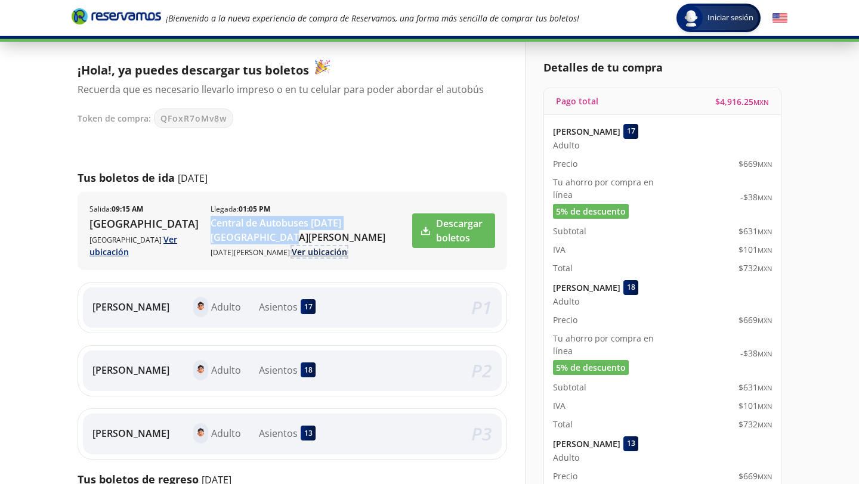
scroll to position [90, 0]
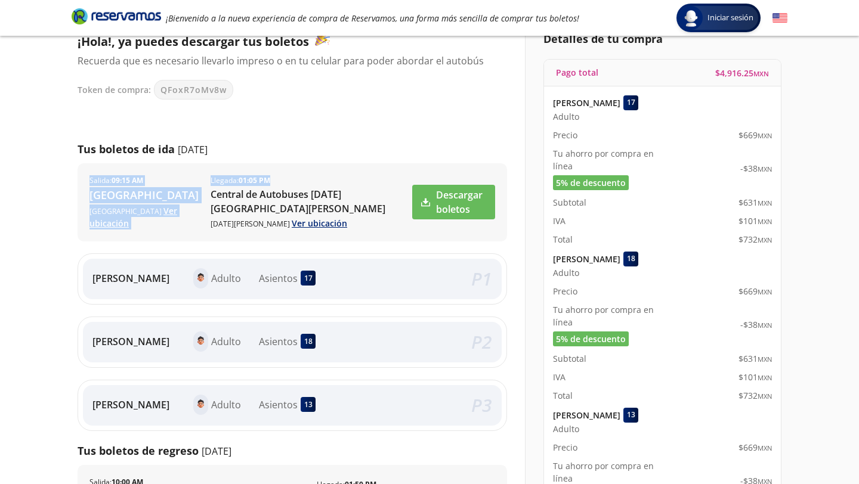
drag, startPoint x: 86, startPoint y: 177, endPoint x: 278, endPoint y: 178, distance: 192.0
click at [278, 178] on div "[GEOGRAPHIC_DATA] : 09:15 AM [GEOGRAPHIC_DATA] Ver ubicación Llegada : 01:05 PM…" at bounding box center [292, 202] width 429 height 78
copy div "[GEOGRAPHIC_DATA] : 09:15 AM [GEOGRAPHIC_DATA] Ver ubicación Llegada : 01:05 PM"
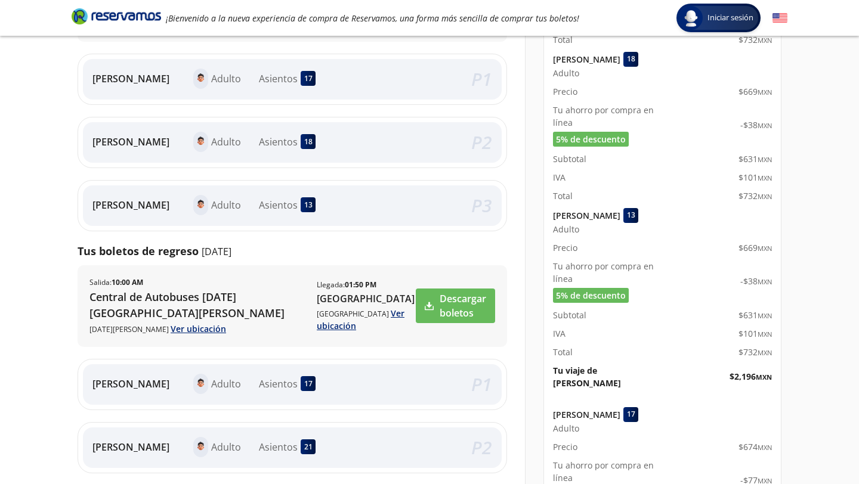
scroll to position [315, 0]
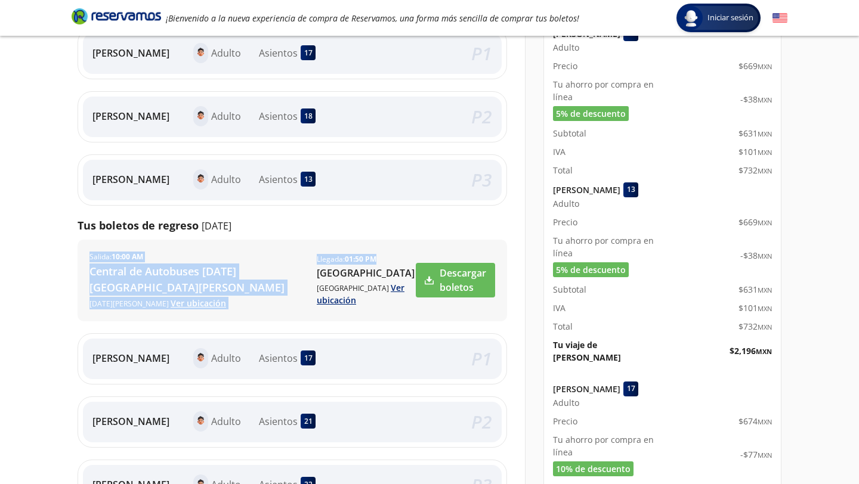
drag, startPoint x: 91, startPoint y: 256, endPoint x: 380, endPoint y: 258, distance: 289.8
click at [380, 258] on div "Salida : 10:00 AM Central de Autobuses [DATE][GEOGRAPHIC_DATA][PERSON_NAME] [DA…" at bounding box center [251, 281] width 325 height 58
copy div "Salida : 10:00 AM Central de Autobuses [DATE][GEOGRAPHIC_DATA][PERSON_NAME] [DA…"
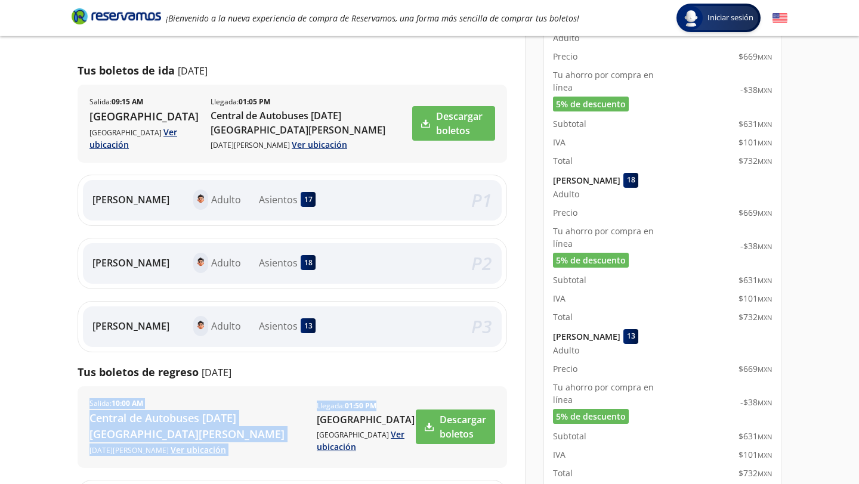
scroll to position [0, 0]
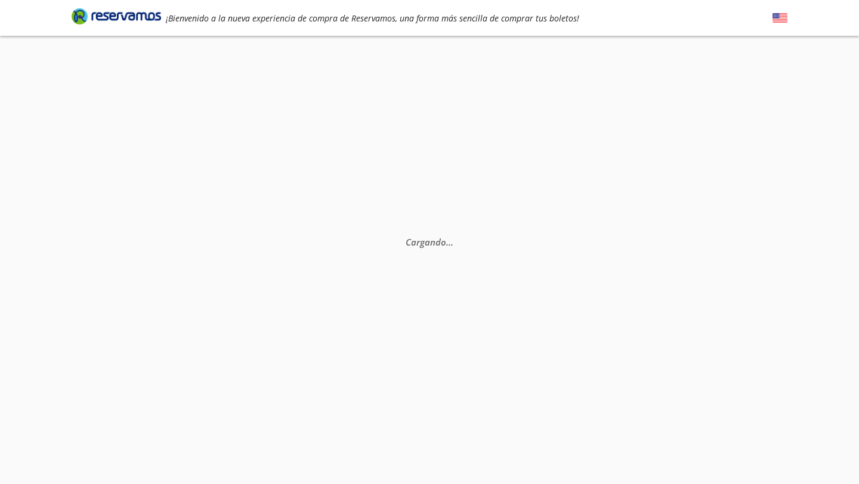
scroll to position [51, 0]
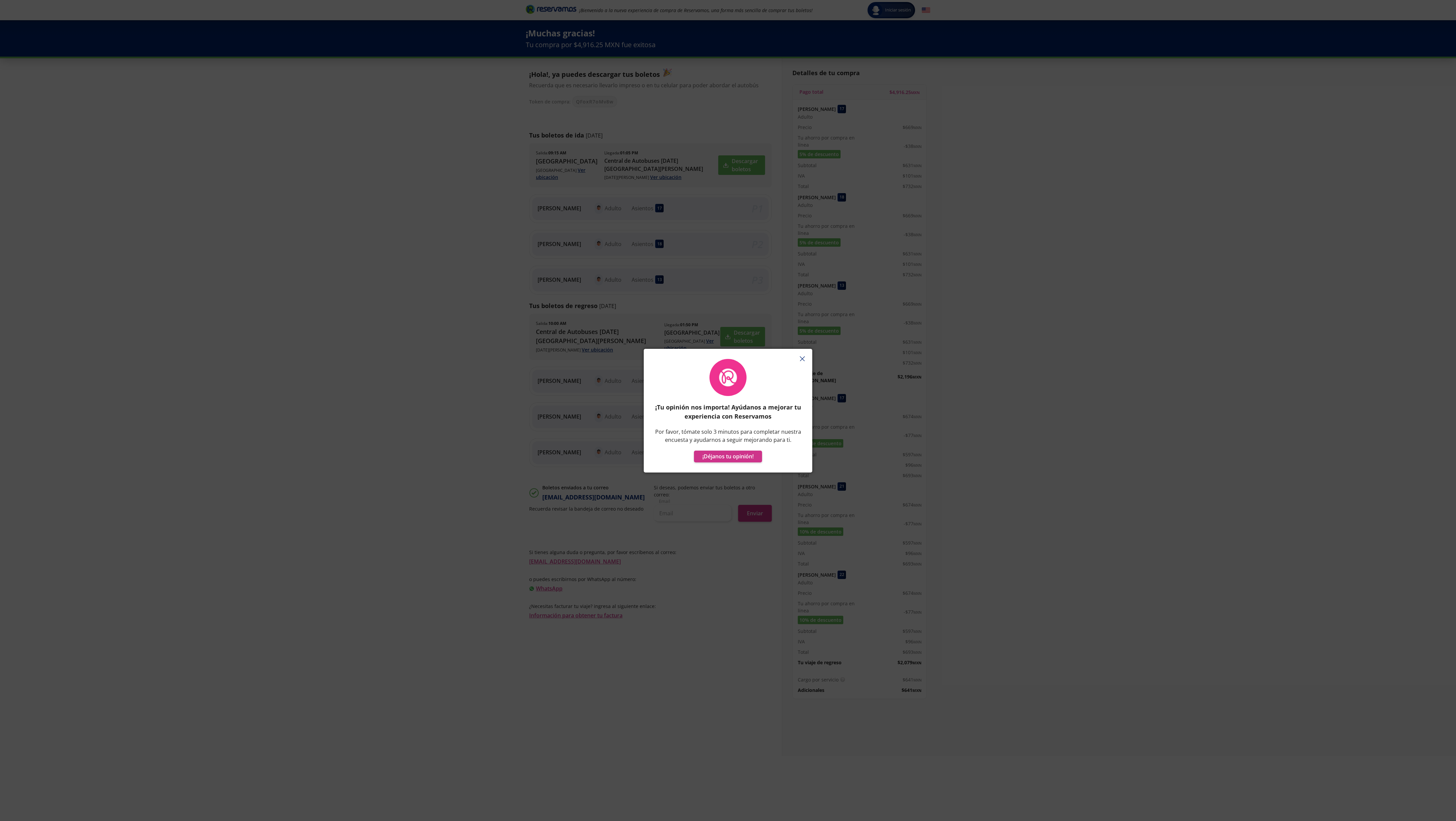
click at [485, 273] on icon "button" at bounding box center [802, 358] width 5 height 5
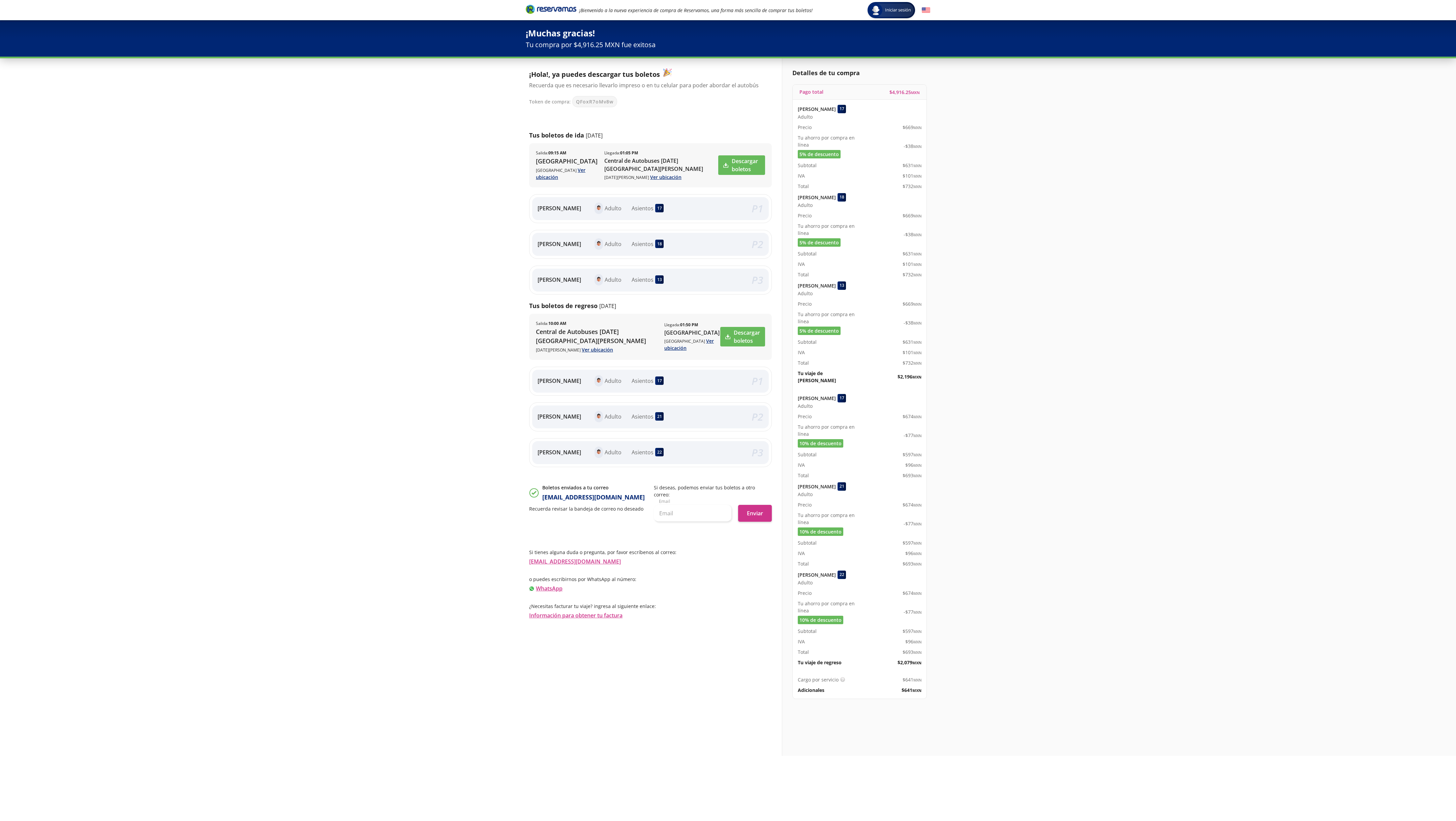
drag, startPoint x: 886, startPoint y: 89, endPoint x: 924, endPoint y: 92, distance: 38.1
click at [485, 92] on div "Pago total $ 4,916.25 MXN" at bounding box center [859, 92] width 134 height 15
copy span "$ 4,916.25 MXN"
drag, startPoint x: 466, startPoint y: 15, endPoint x: 952, endPoint y: 368, distance: 600.7
click at [485, 273] on div "Iniciar sesión Iniciar sesión ¡Bienvenido a la nueva experiencia de compra de R…" at bounding box center [728, 410] width 1456 height 821
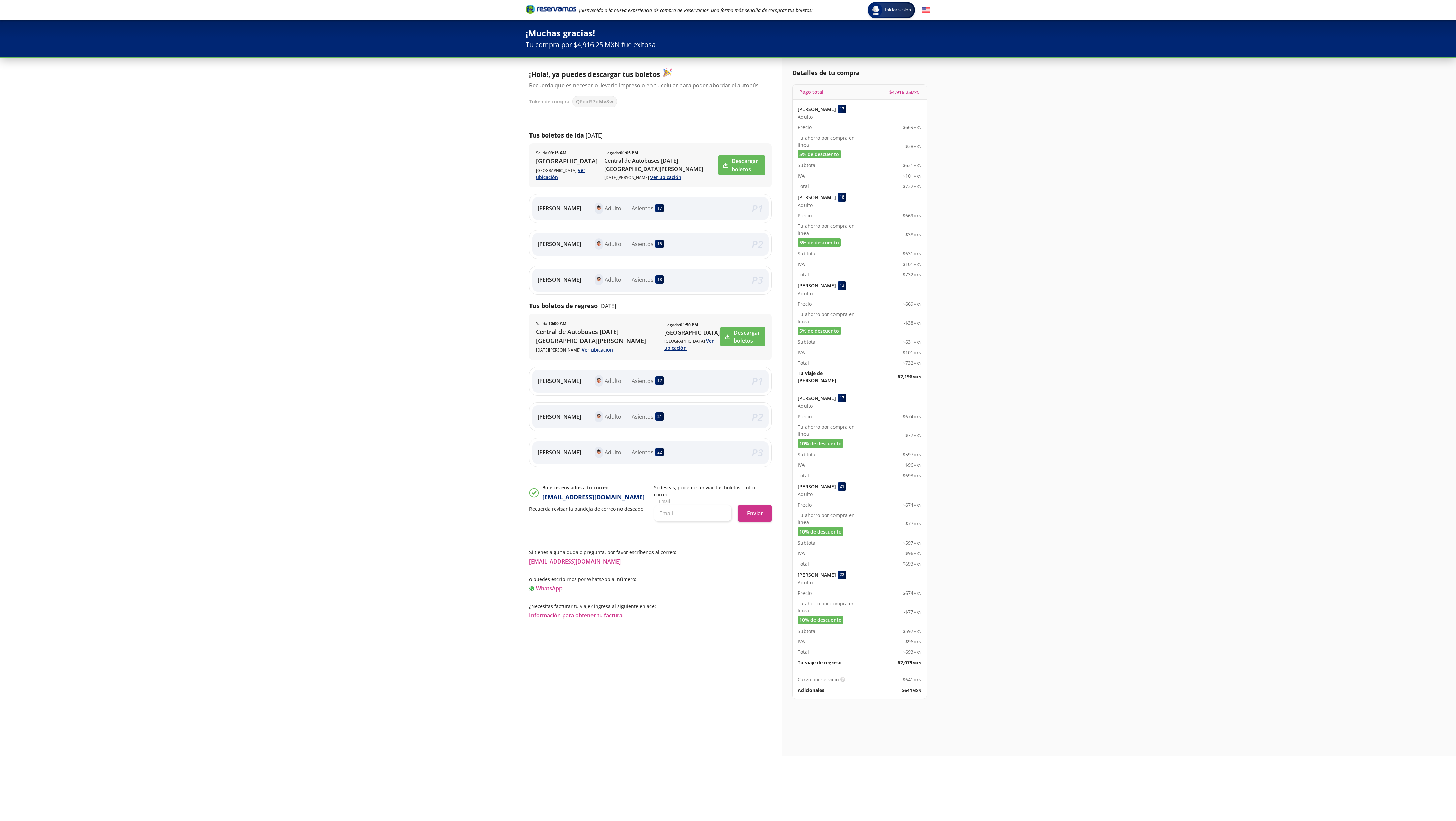
click at [485, 273] on div "Detalles de tu compra Pago total $ 4,916.25 MXN Erika Volosova 17 Adulto Precio…" at bounding box center [856, 407] width 148 height 698
